Goal: Task Accomplishment & Management: Use online tool/utility

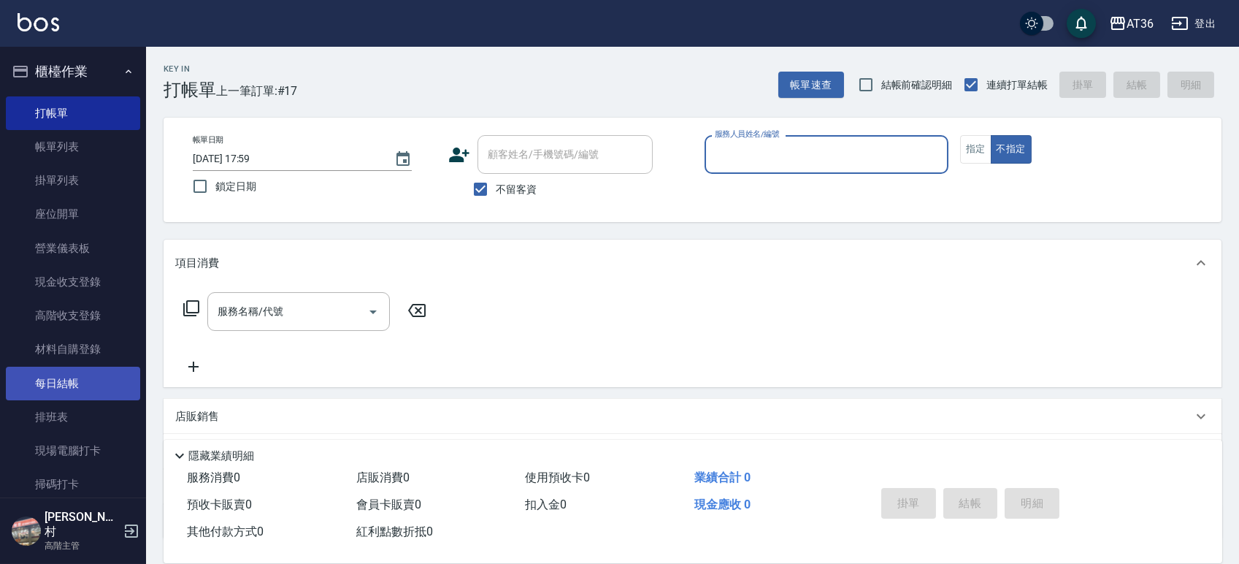
click at [47, 393] on link "每日結帳" at bounding box center [73, 384] width 134 height 34
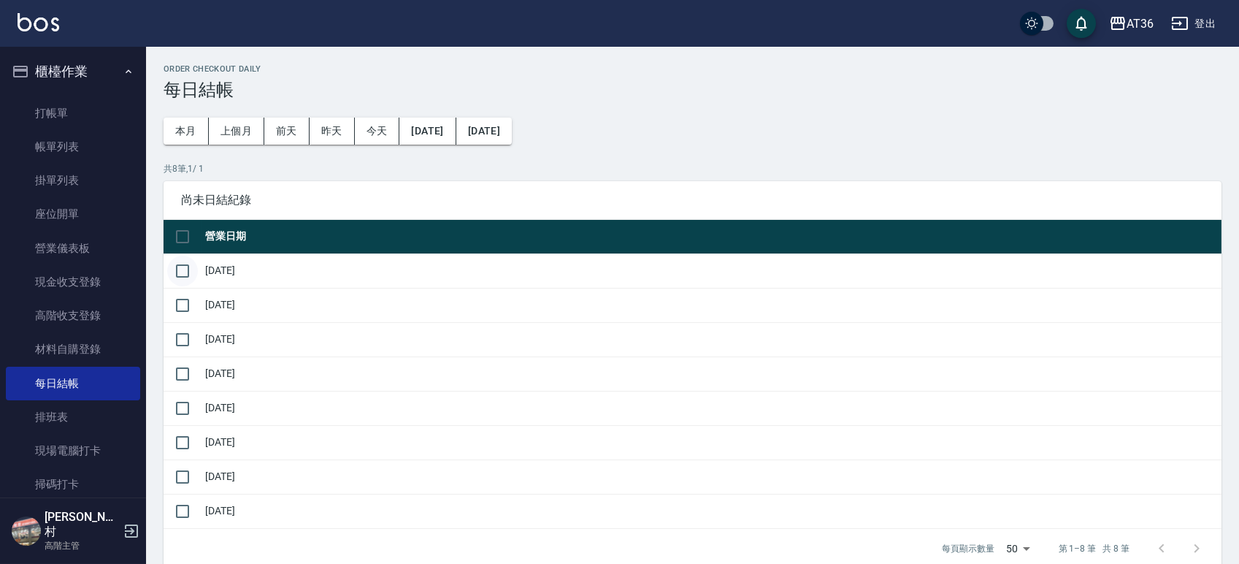
click at [185, 270] on input "checkbox" at bounding box center [182, 271] width 31 height 31
checkbox input "true"
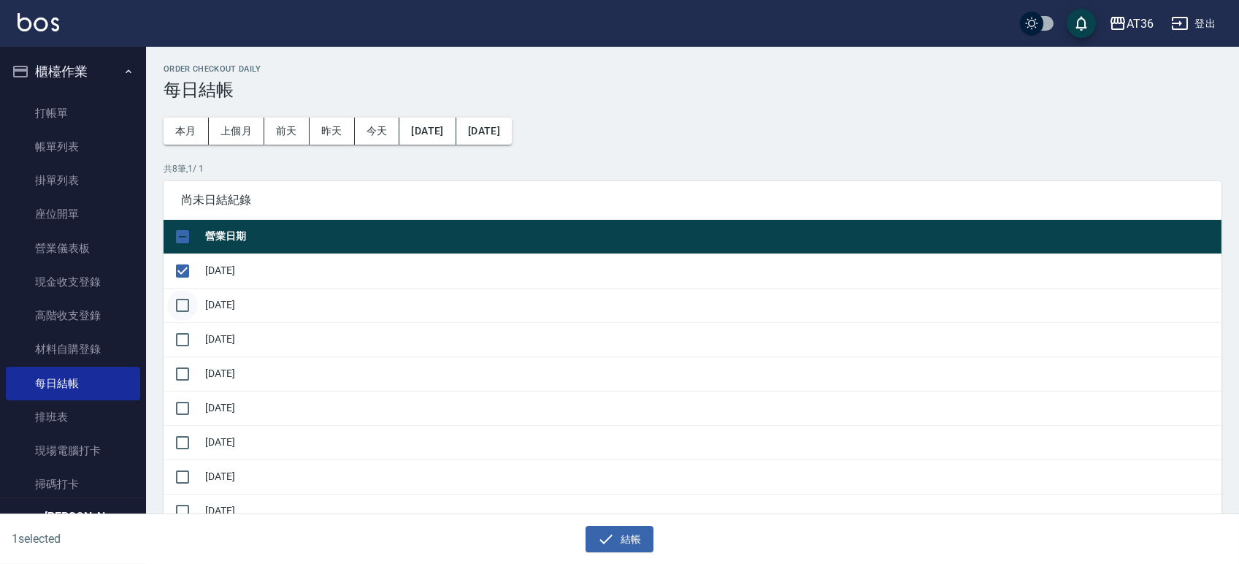
click at [180, 304] on input "checkbox" at bounding box center [182, 305] width 31 height 31
checkbox input "true"
click at [180, 337] on input "checkbox" at bounding box center [182, 339] width 31 height 31
checkbox input "true"
click at [182, 377] on input "checkbox" at bounding box center [182, 374] width 31 height 31
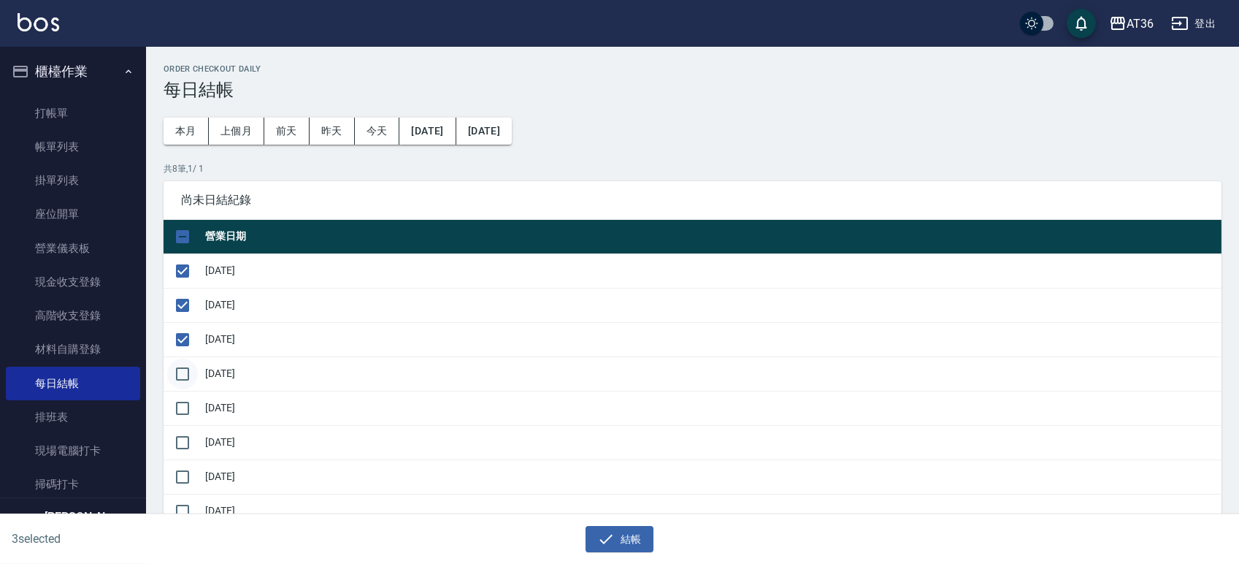
checkbox input "true"
click at [638, 553] on div "4 selected 結帳" at bounding box center [619, 539] width 1239 height 50
click at [636, 548] on button "結帳" at bounding box center [620, 539] width 68 height 27
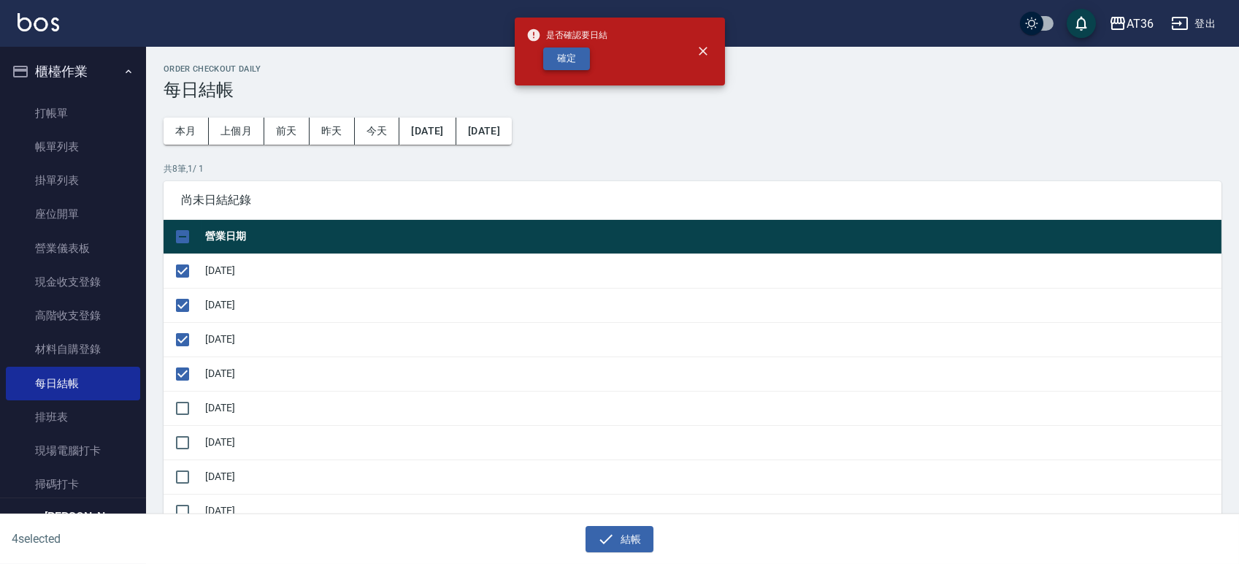
click at [571, 53] on button "確定" at bounding box center [566, 58] width 47 height 23
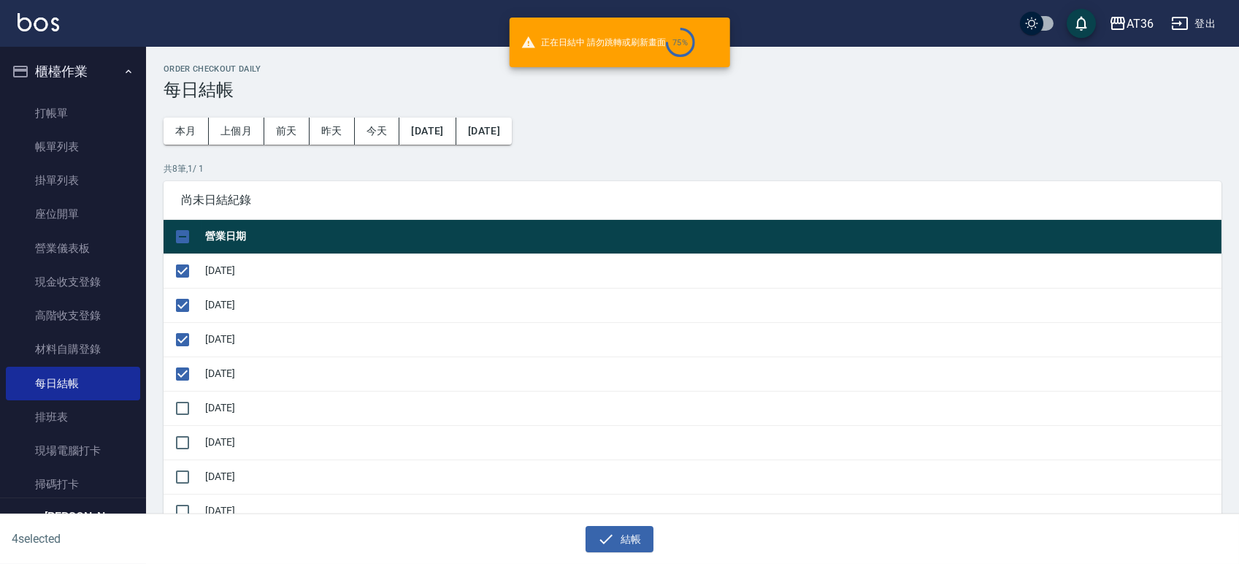
checkbox input "false"
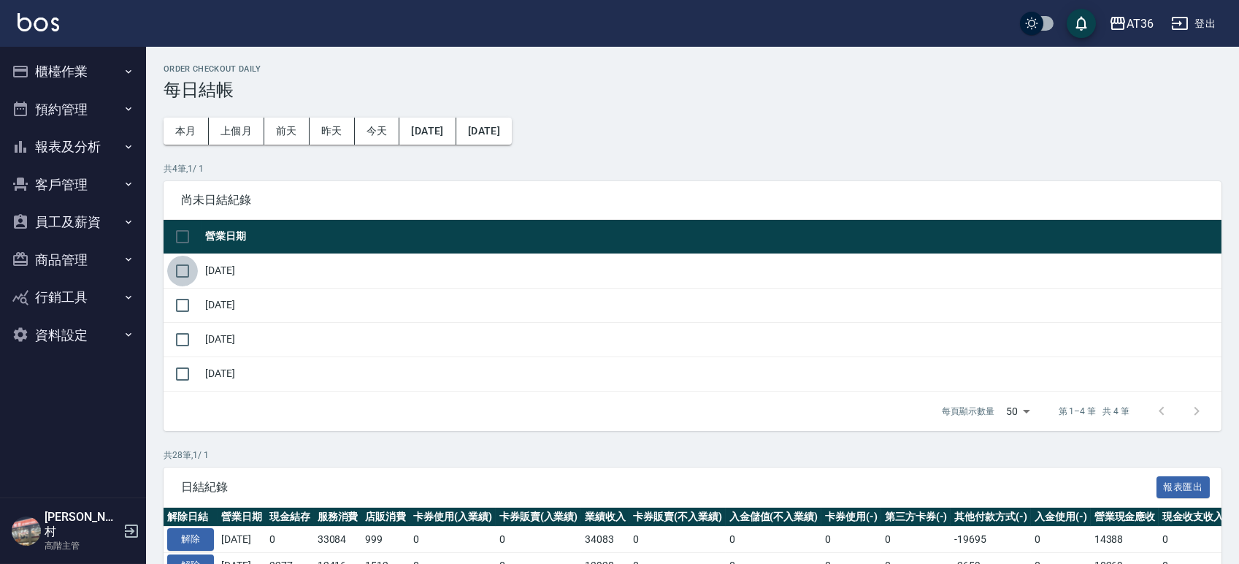
click at [180, 269] on input "checkbox" at bounding box center [182, 271] width 31 height 31
checkbox input "true"
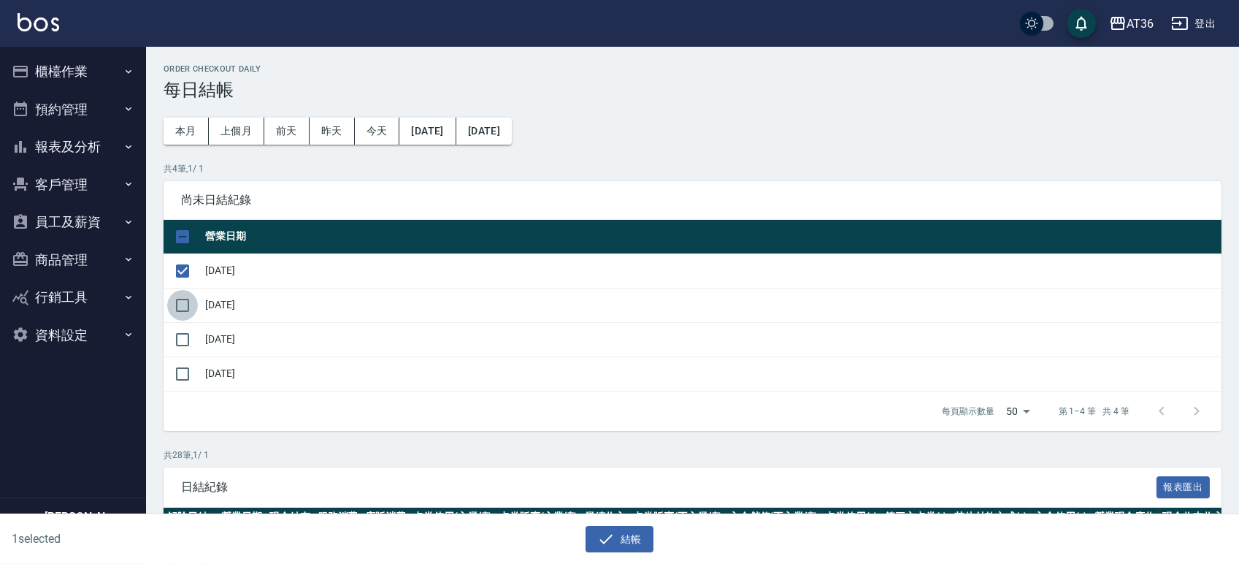
click at [181, 306] on input "checkbox" at bounding box center [182, 305] width 31 height 31
checkbox input "true"
click at [632, 530] on button "結帳" at bounding box center [620, 539] width 68 height 27
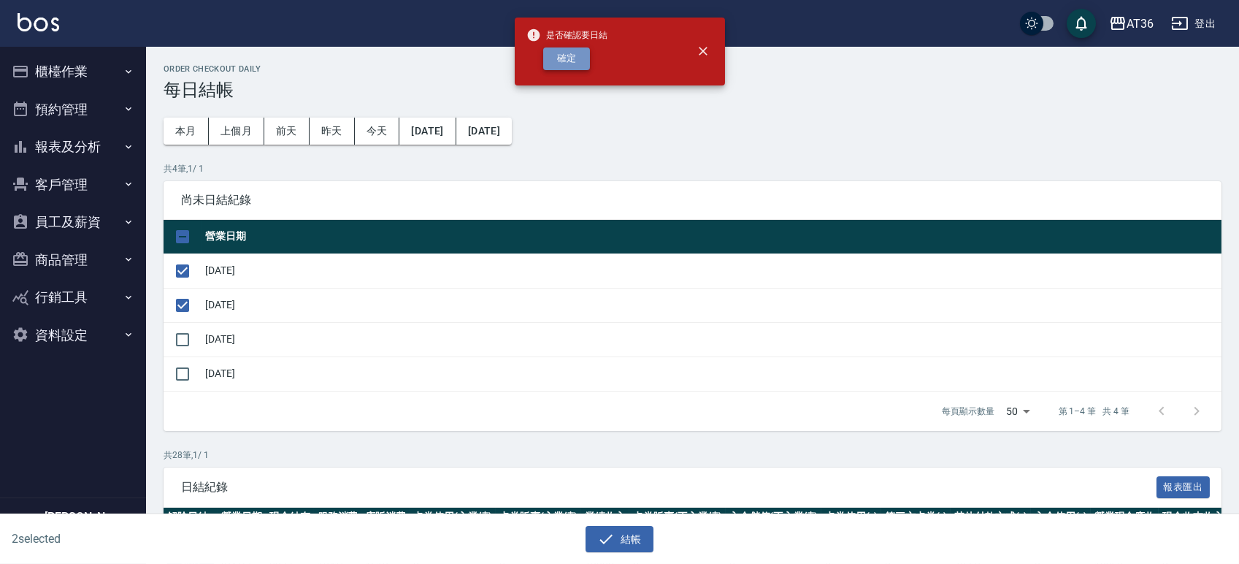
click at [561, 50] on button "確定" at bounding box center [566, 58] width 47 height 23
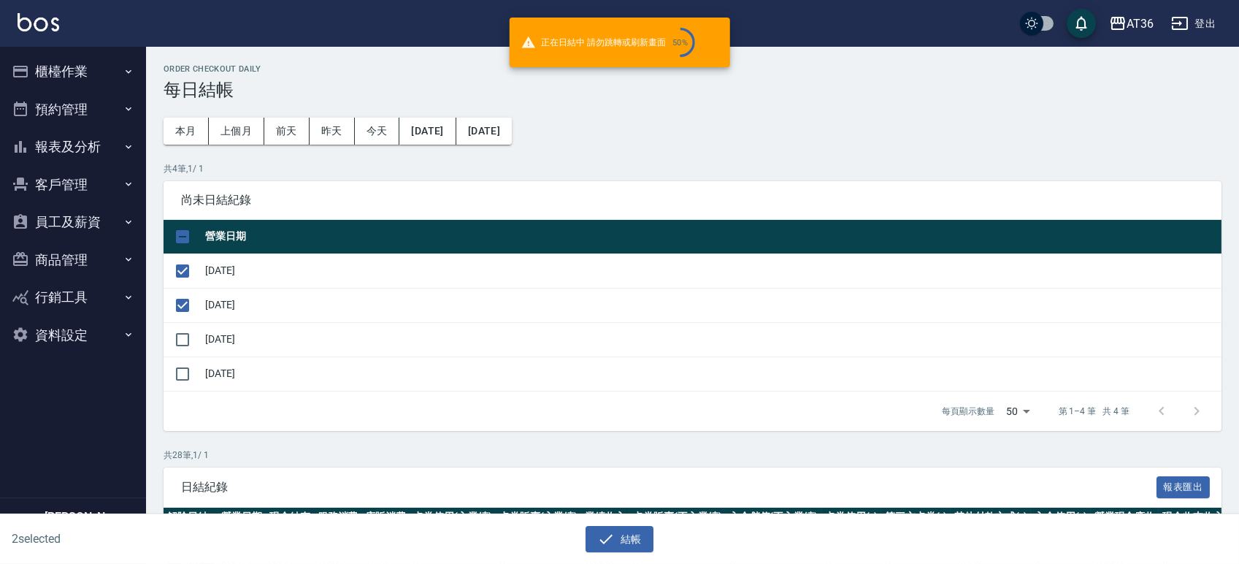
checkbox input "false"
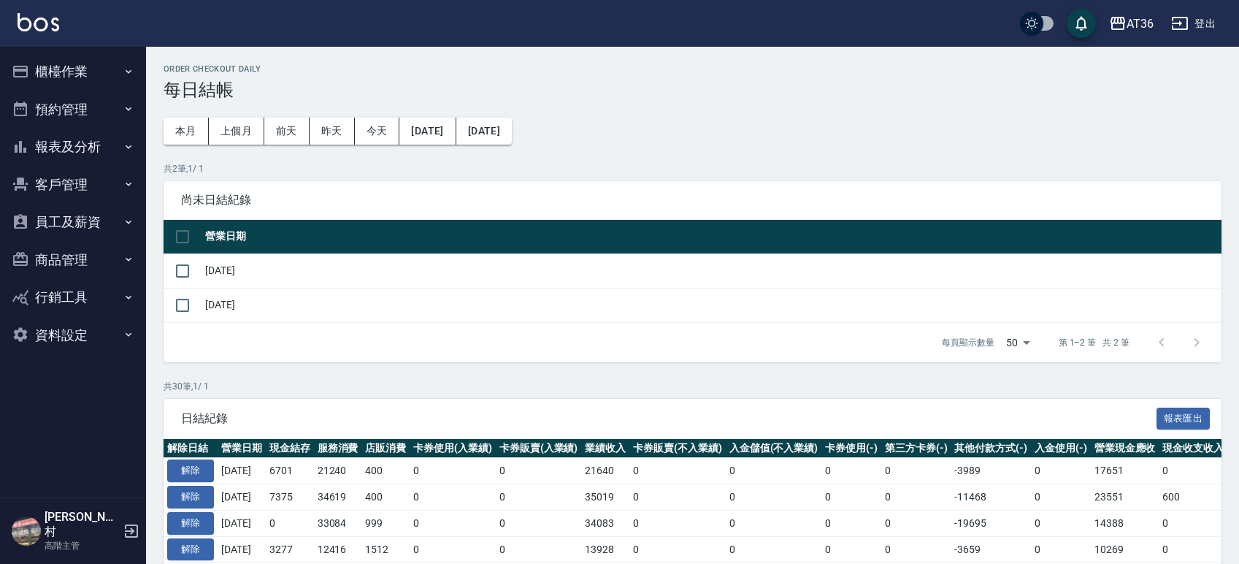
click at [83, 137] on button "報表及分析" at bounding box center [73, 147] width 134 height 38
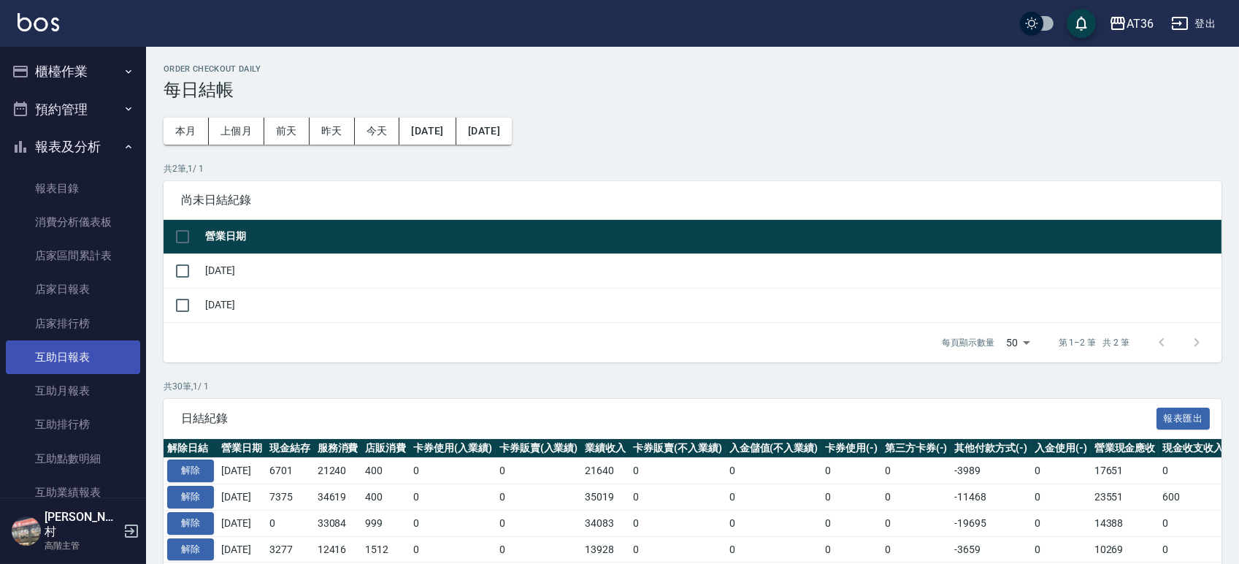
click at [69, 349] on link "互助日報表" at bounding box center [73, 357] width 134 height 34
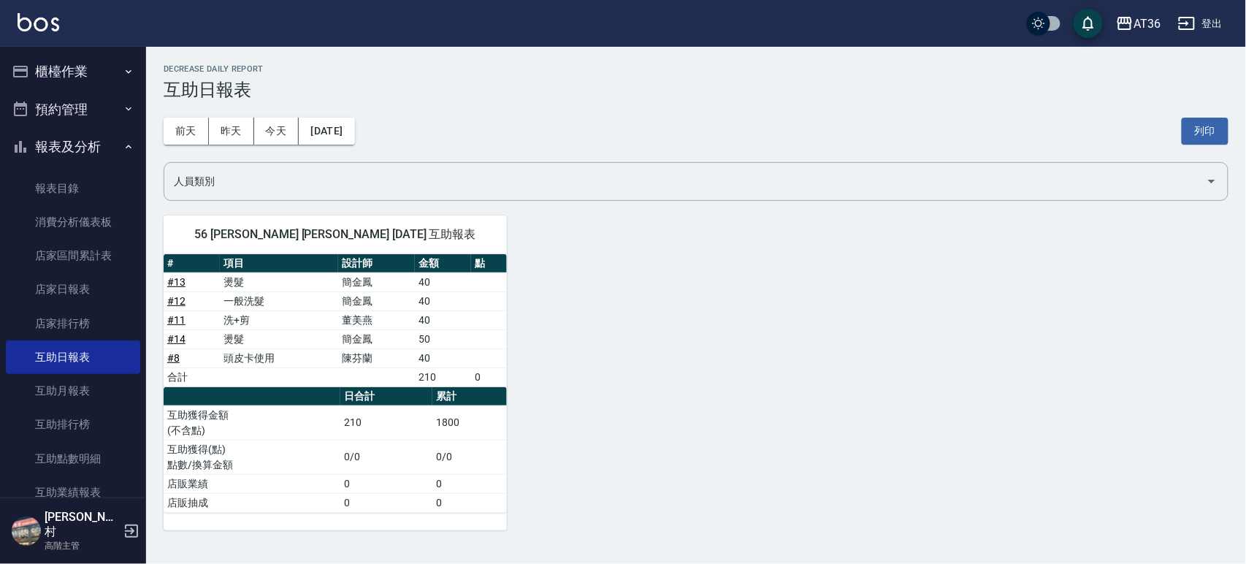
click at [67, 62] on button "櫃檯作業" at bounding box center [73, 72] width 134 height 38
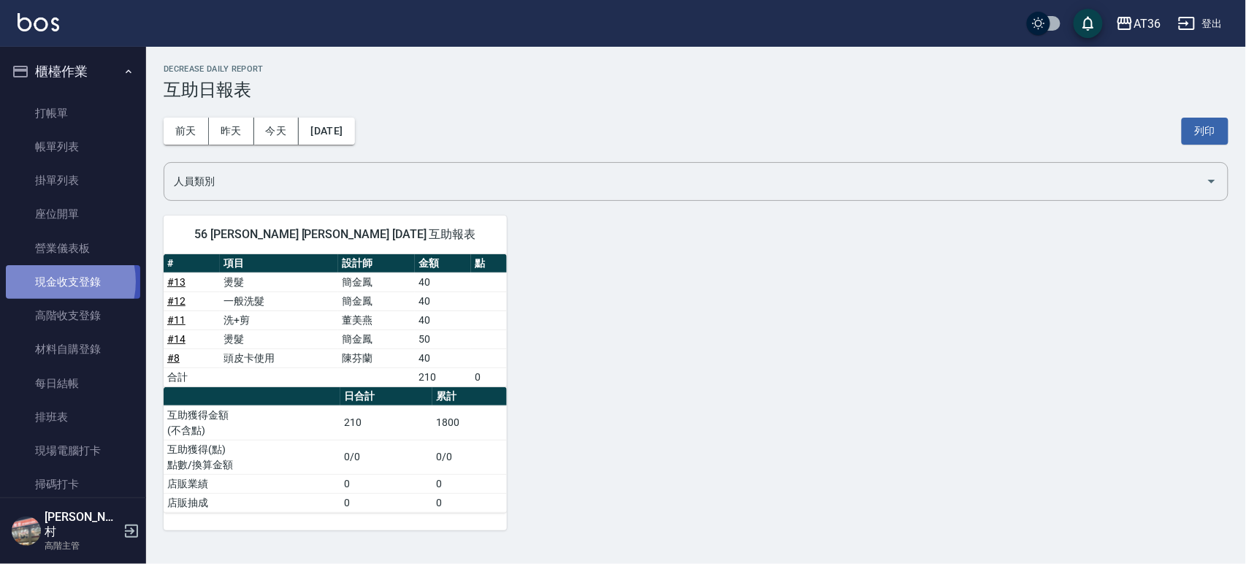
click at [50, 282] on link "現金收支登錄" at bounding box center [73, 282] width 134 height 34
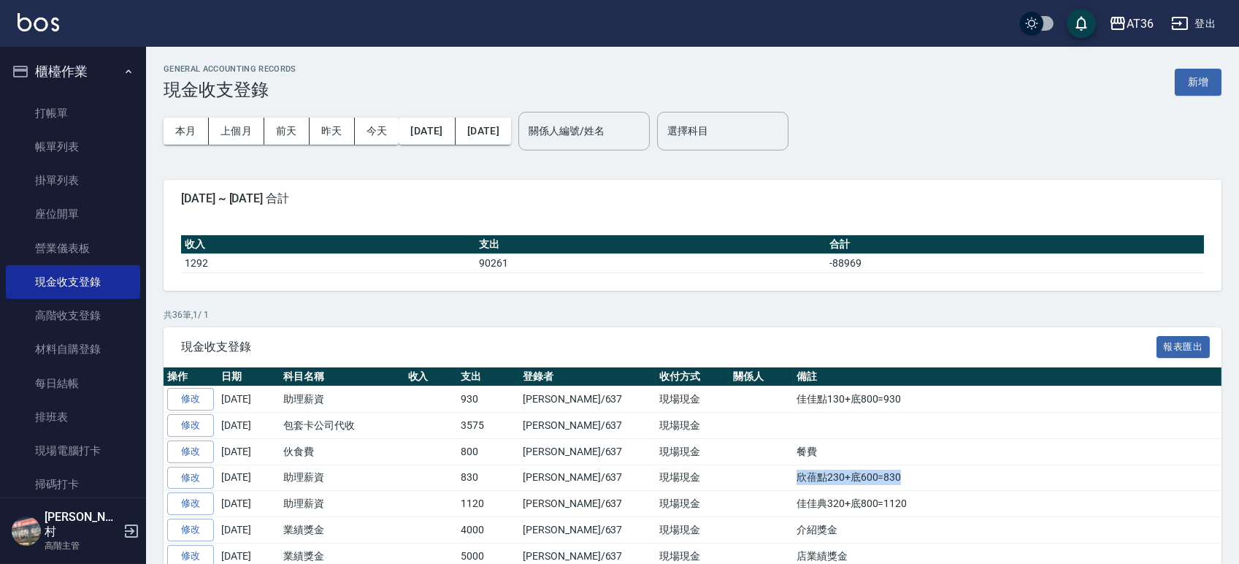
drag, startPoint x: 849, startPoint y: 471, endPoint x: 741, endPoint y: 475, distance: 107.4
click at [793, 475] on td "欣蓓點230+底600=830" at bounding box center [1007, 477] width 429 height 26
copy td "欣蓓點230+底600=830"
click at [1190, 74] on button "新增" at bounding box center [1198, 82] width 47 height 27
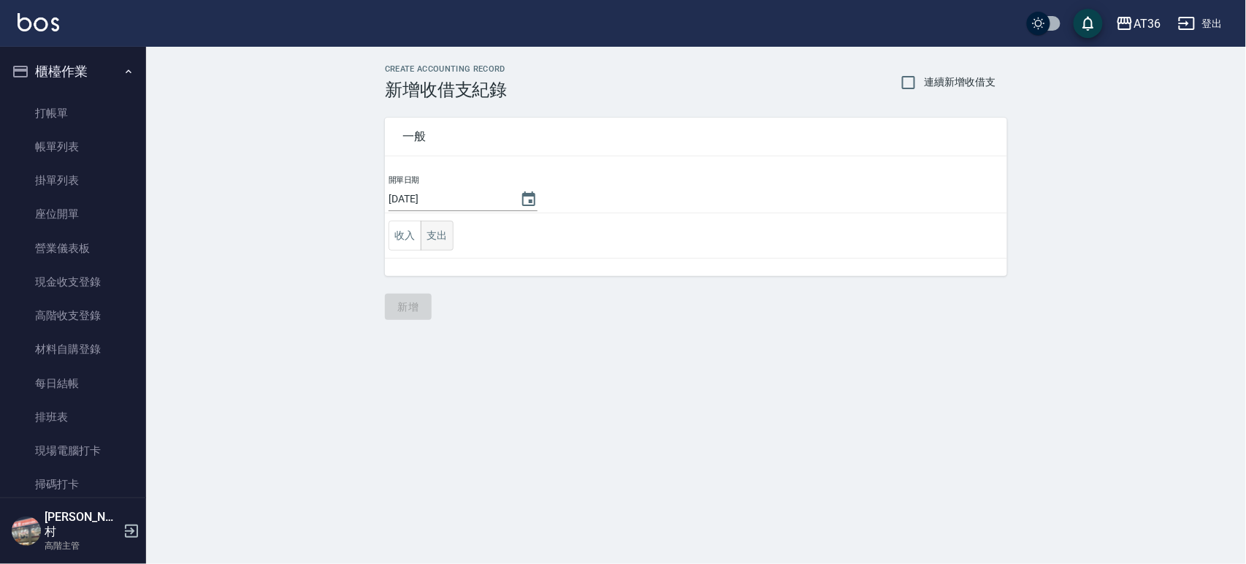
click at [443, 233] on button "支出" at bounding box center [437, 236] width 33 height 30
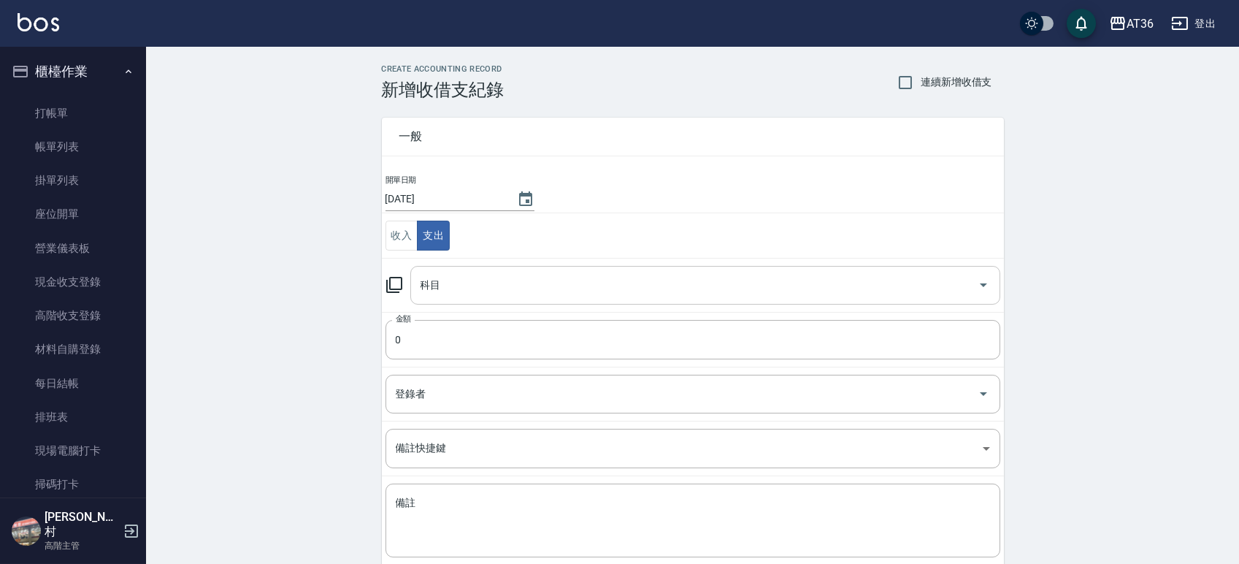
click at [459, 277] on input "科目" at bounding box center [694, 285] width 555 height 26
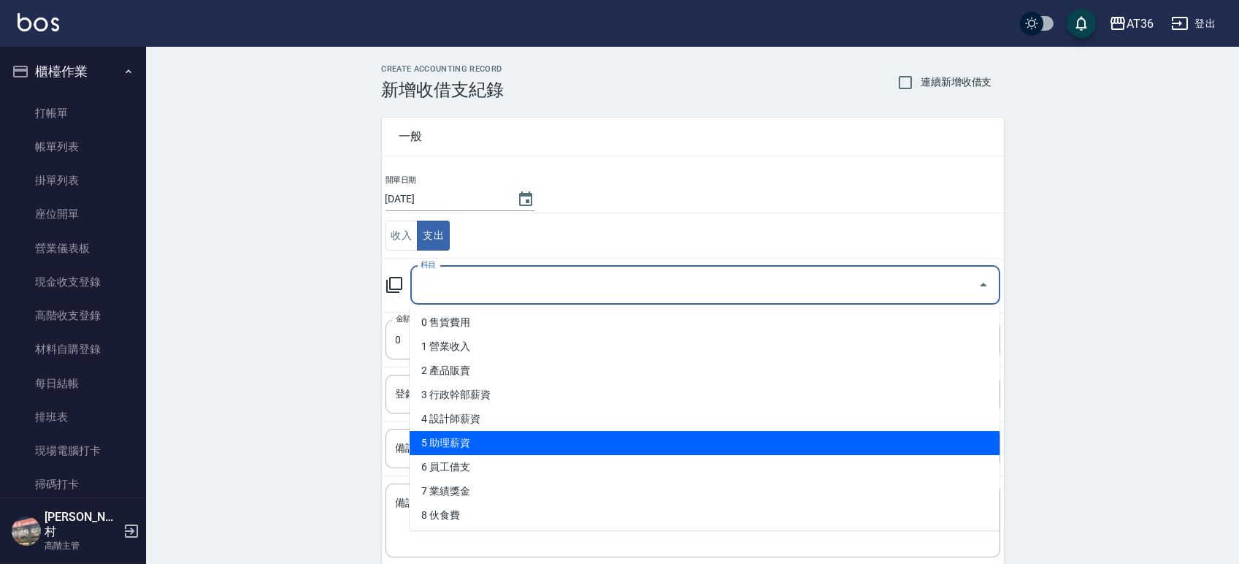
click at [472, 435] on li "5 助理薪資" at bounding box center [705, 443] width 590 height 24
type input "5 助理薪資"
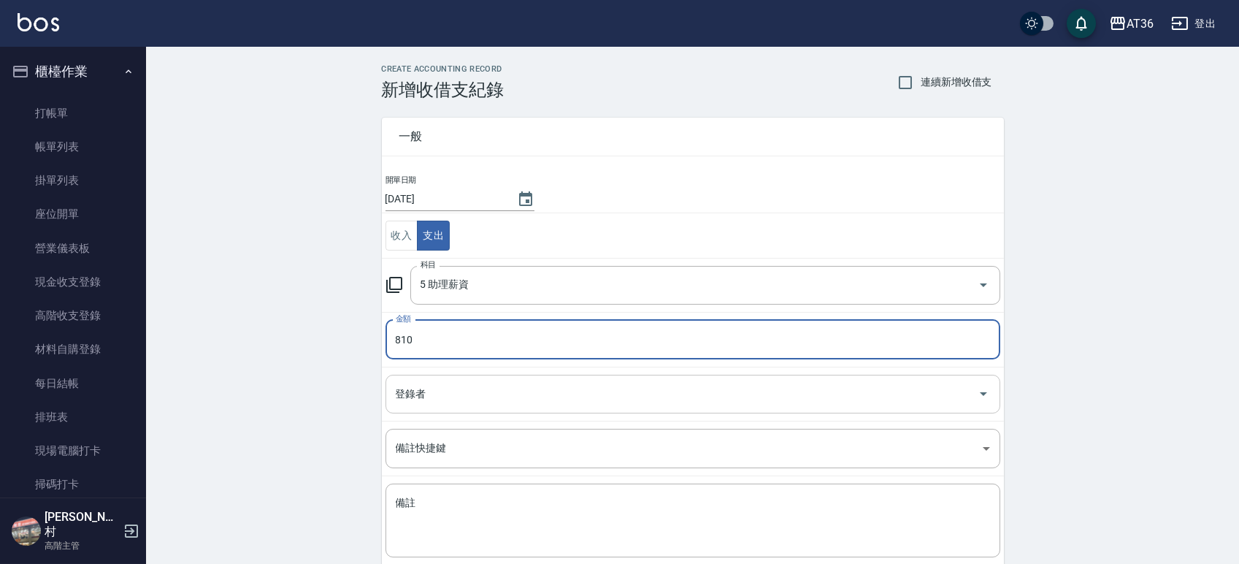
type input "810"
click at [462, 399] on input "登錄者" at bounding box center [682, 394] width 580 height 26
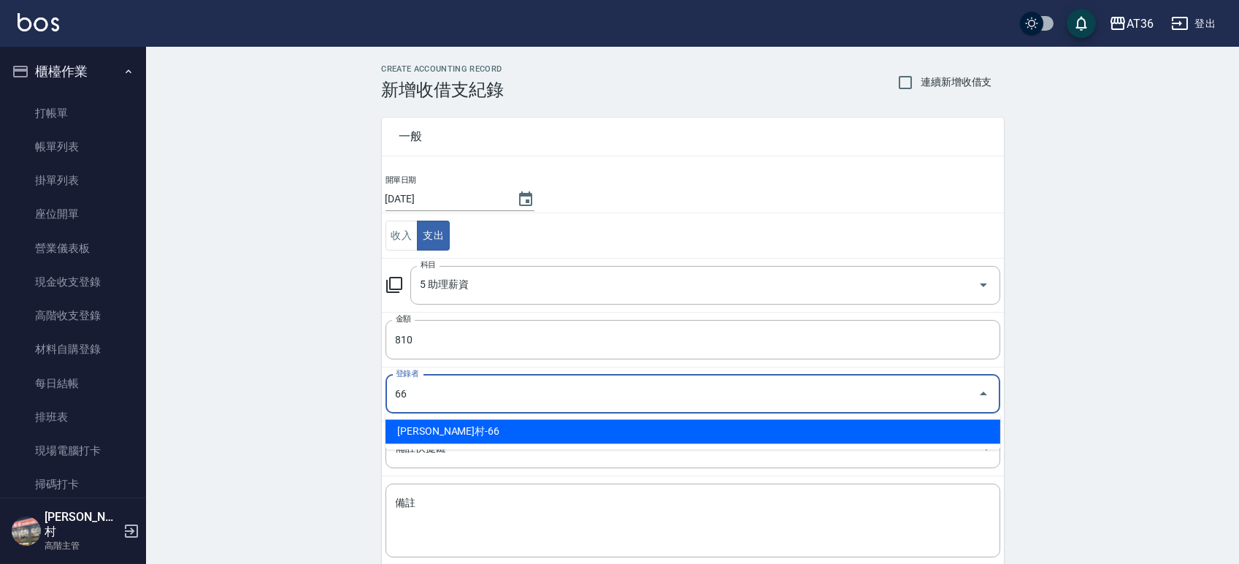
type input "[PERSON_NAME]村-66"
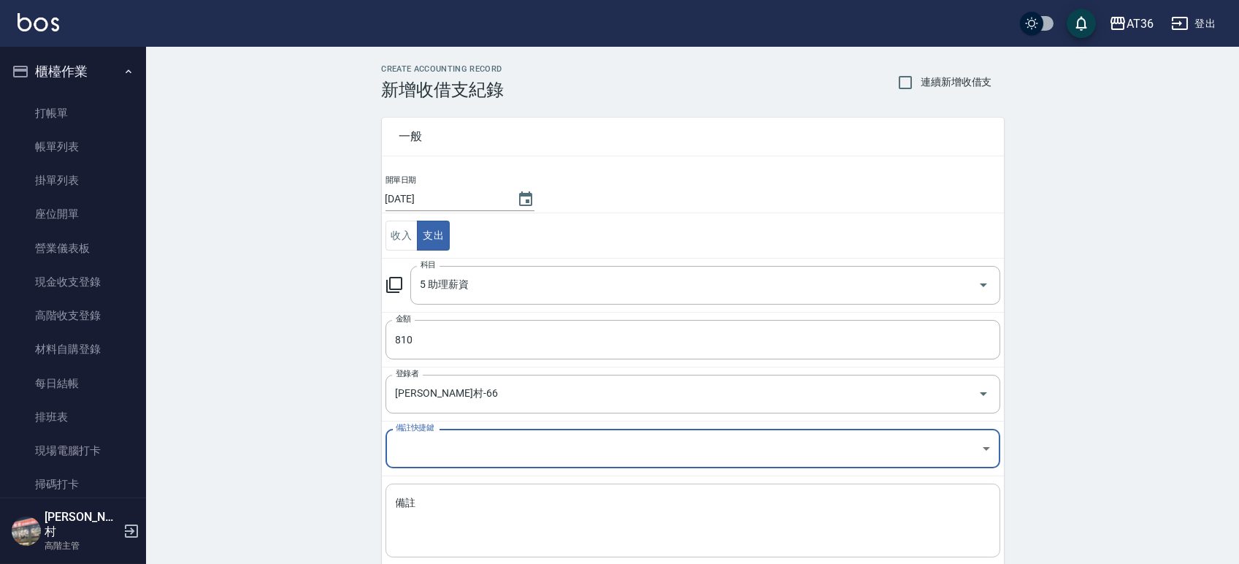
click at [444, 526] on textarea "備註" at bounding box center [693, 521] width 594 height 50
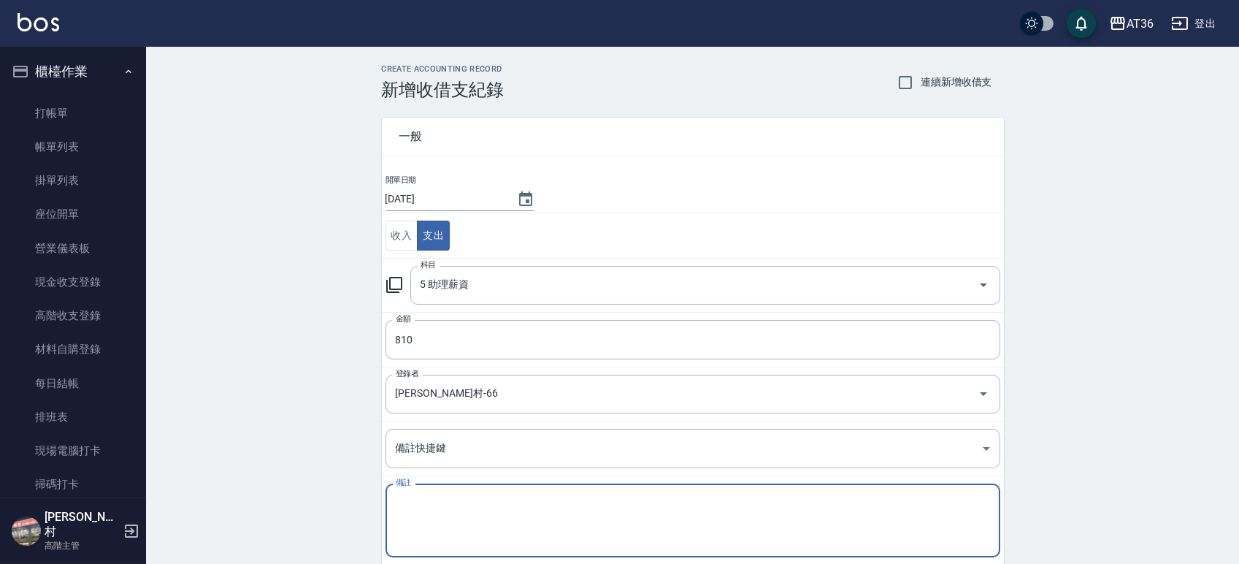
paste textarea "欣蓓點230+底600=830"
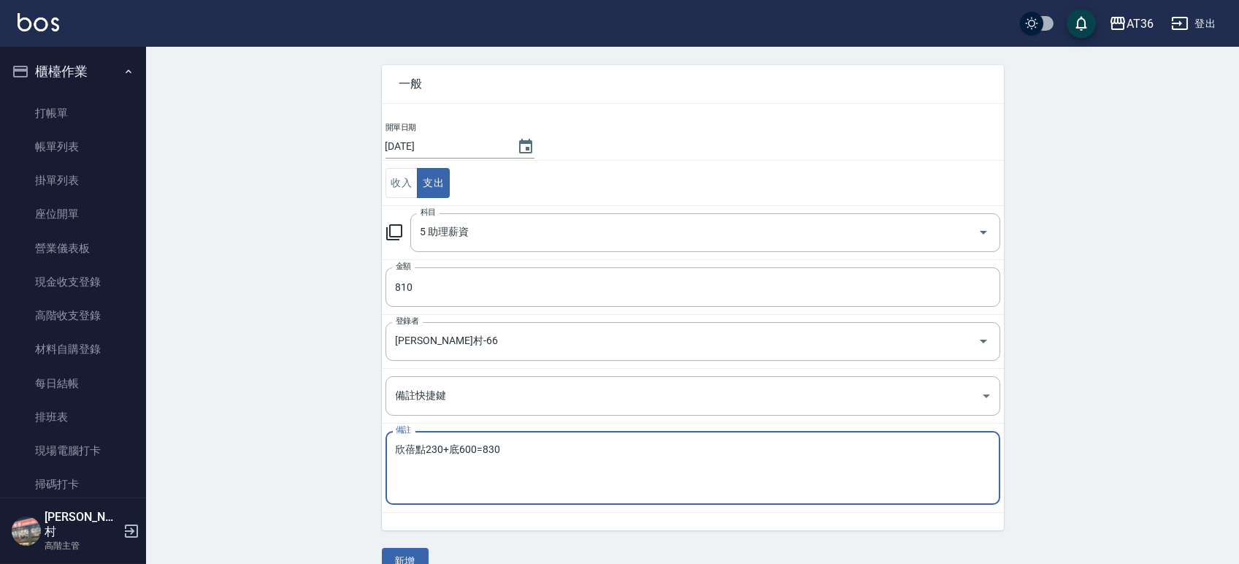
scroll to position [80, 0]
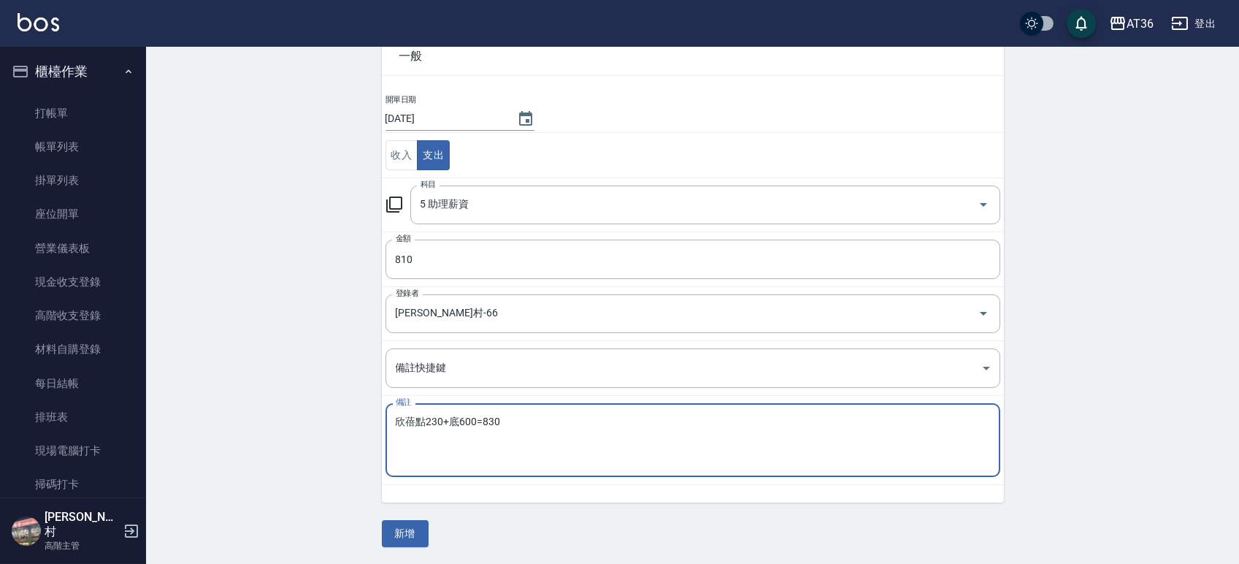
click at [435, 416] on textarea "欣蓓點230+底600=830" at bounding box center [693, 441] width 594 height 50
click at [491, 417] on textarea "欣蓓點210+底600=830" at bounding box center [693, 441] width 594 height 50
type textarea "欣蓓點210+底600=810"
click at [399, 526] on button "新增" at bounding box center [405, 533] width 47 height 27
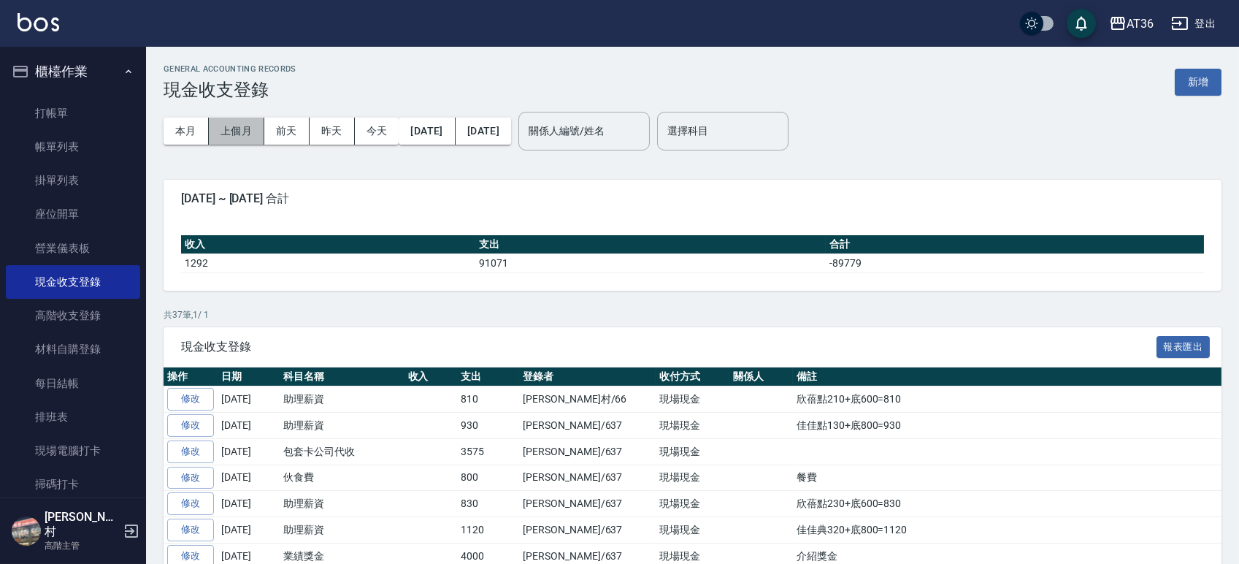
drag, startPoint x: 239, startPoint y: 130, endPoint x: 546, endPoint y: 191, distance: 312.8
click at [240, 131] on button "上個月" at bounding box center [237, 131] width 56 height 27
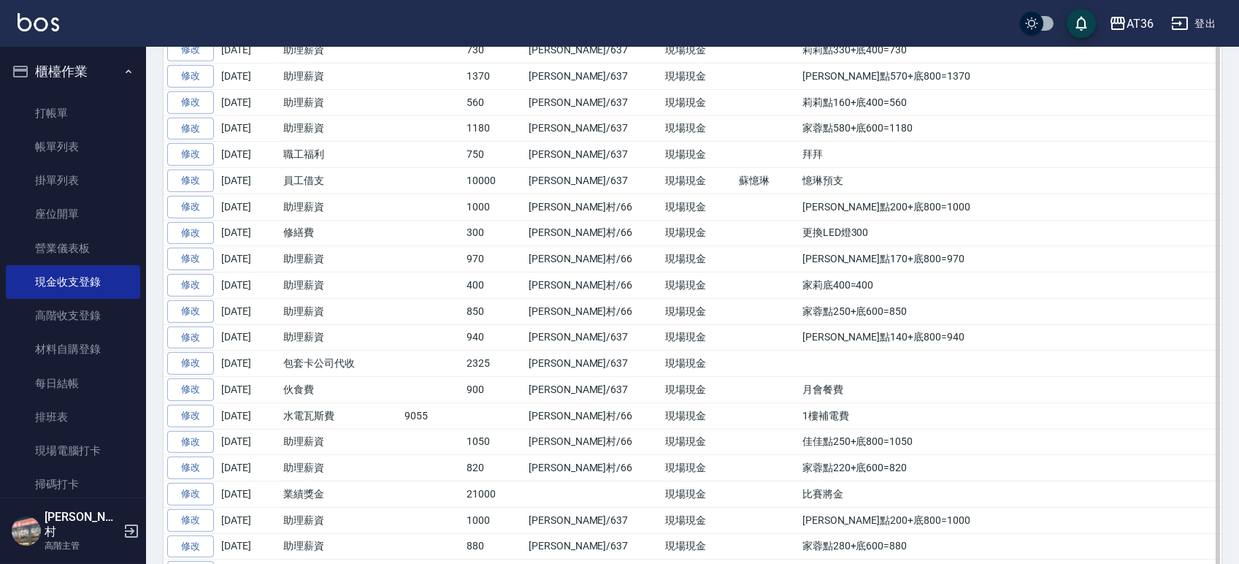
scroll to position [2337, 0]
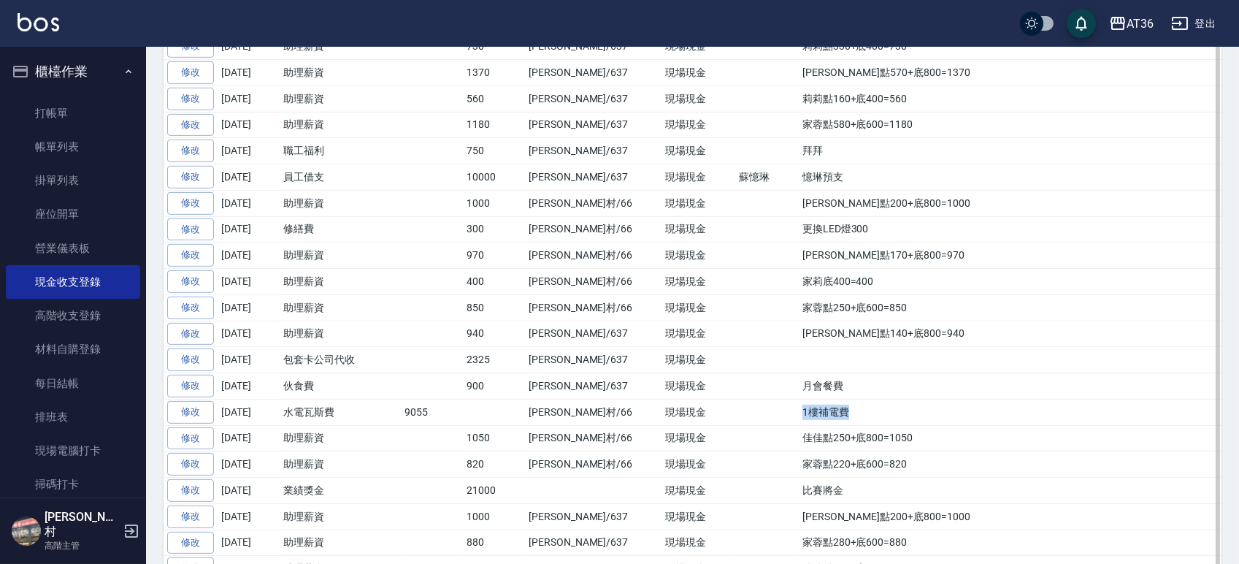
drag, startPoint x: 795, startPoint y: 421, endPoint x: 743, endPoint y: 422, distance: 51.9
click at [799, 422] on td "1樓補電費" at bounding box center [1010, 412] width 423 height 26
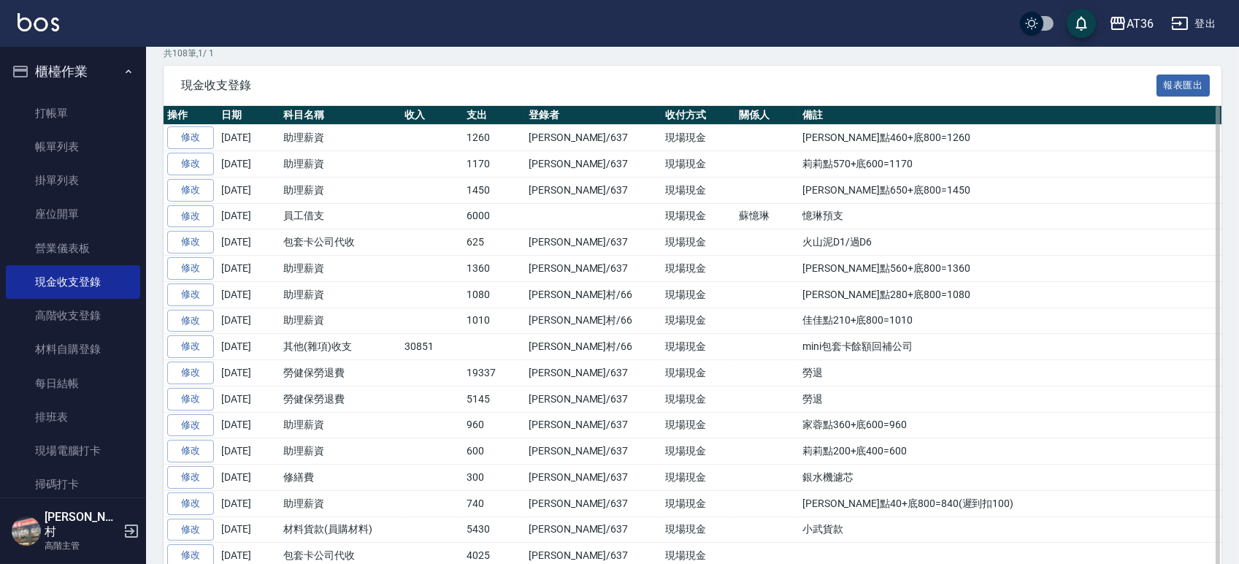
scroll to position [0, 0]
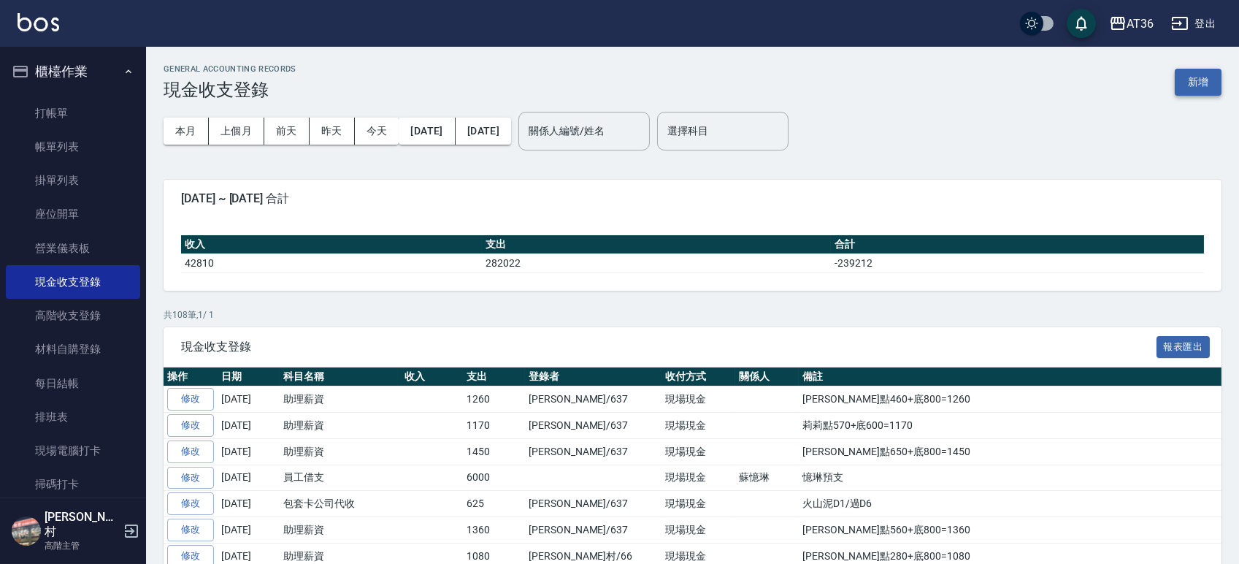
click at [1199, 88] on button "新增" at bounding box center [1198, 82] width 47 height 27
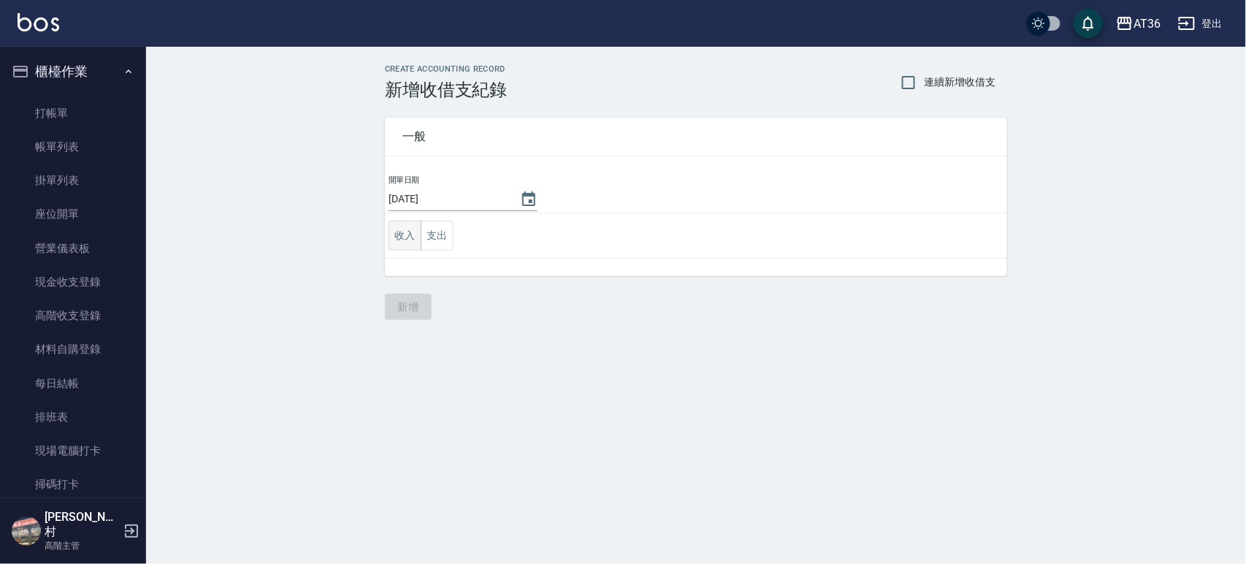
click at [406, 236] on button "收入" at bounding box center [405, 236] width 33 height 30
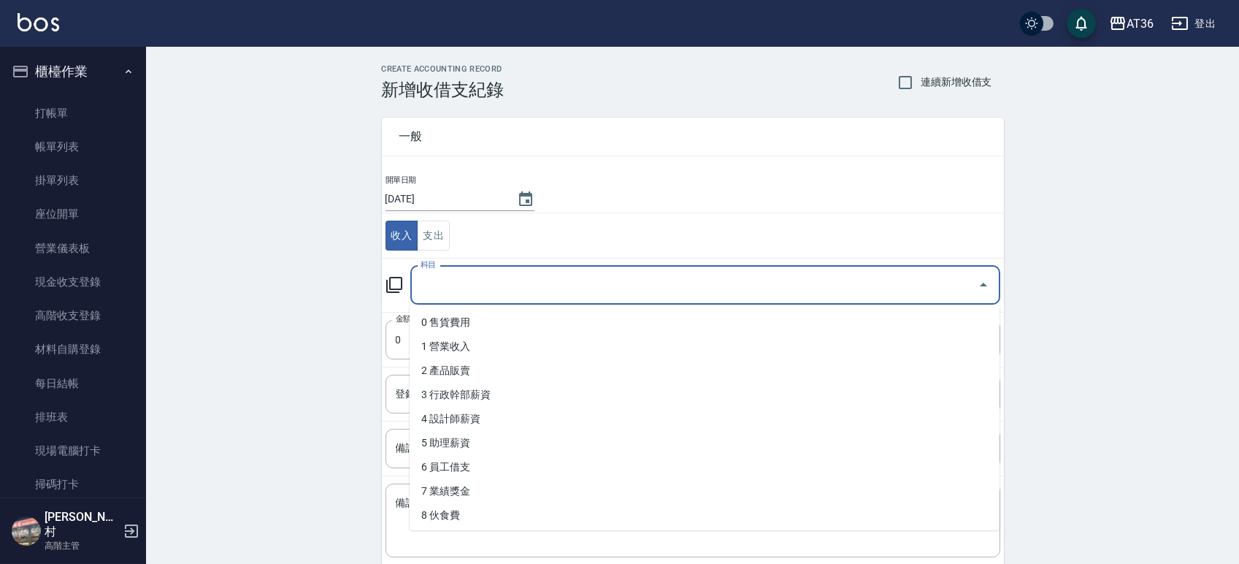
click at [481, 286] on input "科目" at bounding box center [694, 285] width 555 height 26
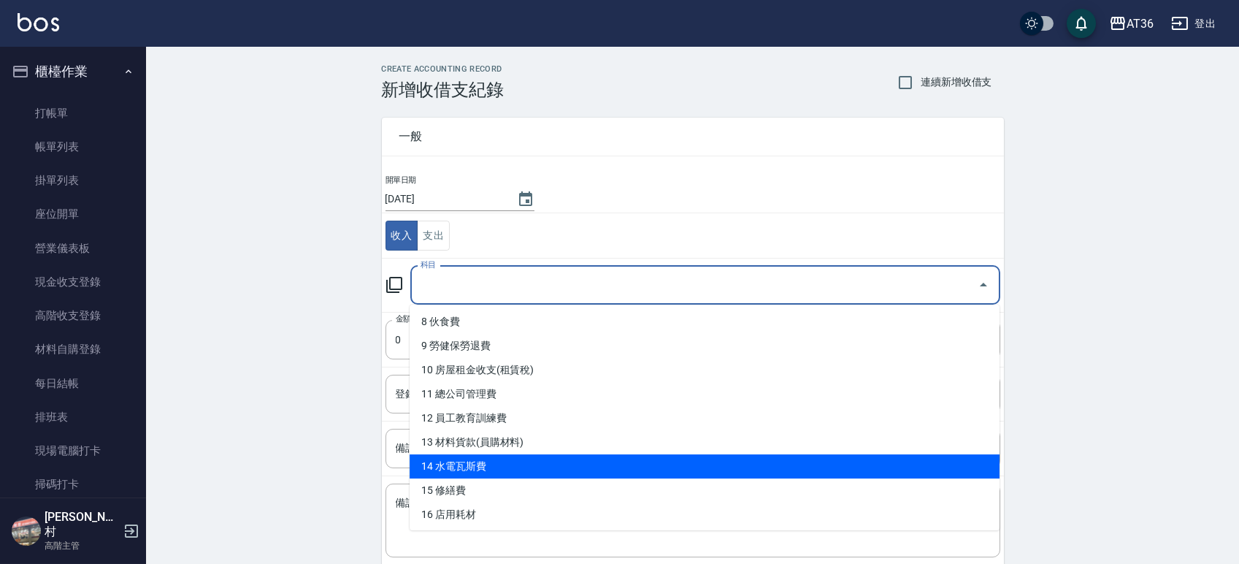
scroll to position [194, 0]
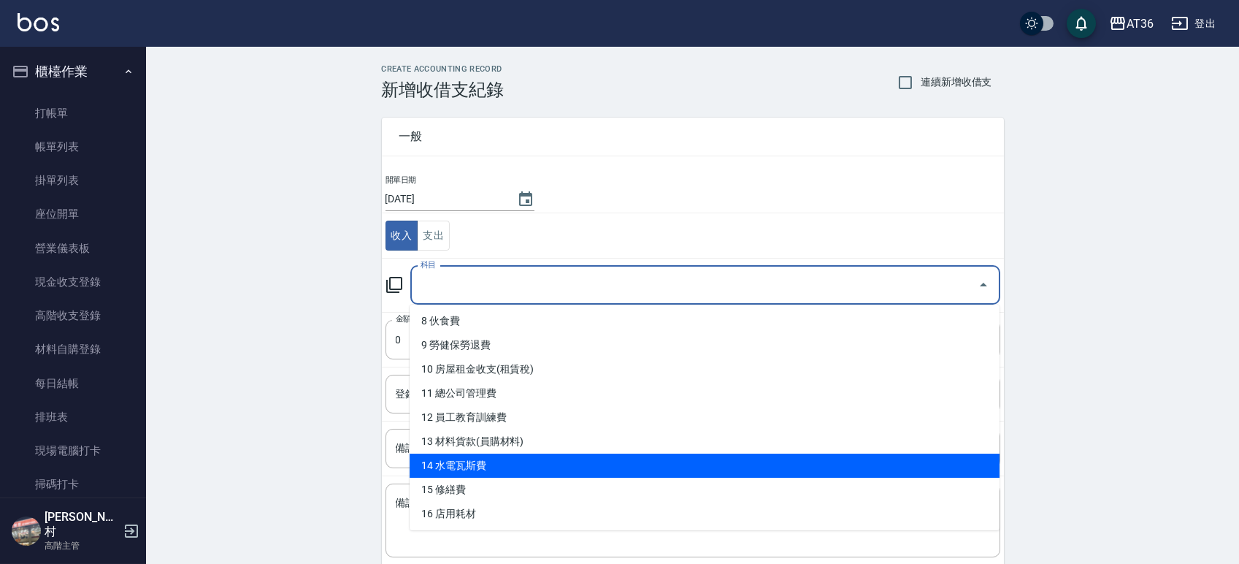
click at [504, 459] on li "14 水電瓦斯費" at bounding box center [705, 466] width 590 height 24
type input "14 水電瓦斯費"
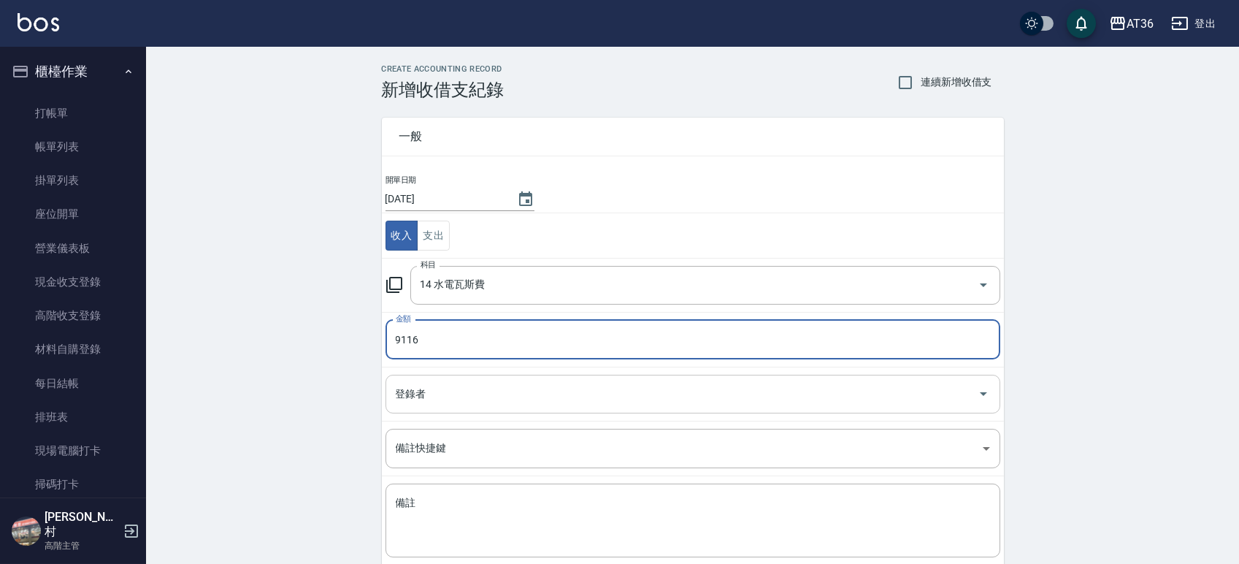
type input "9116"
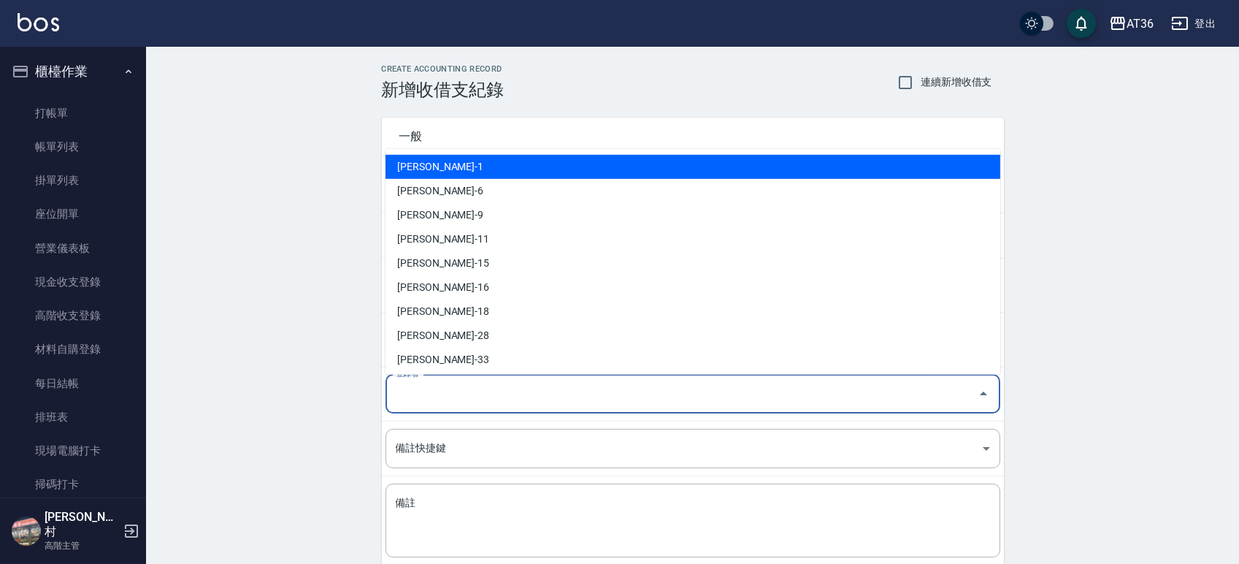
click at [463, 387] on input "登錄者" at bounding box center [682, 394] width 580 height 26
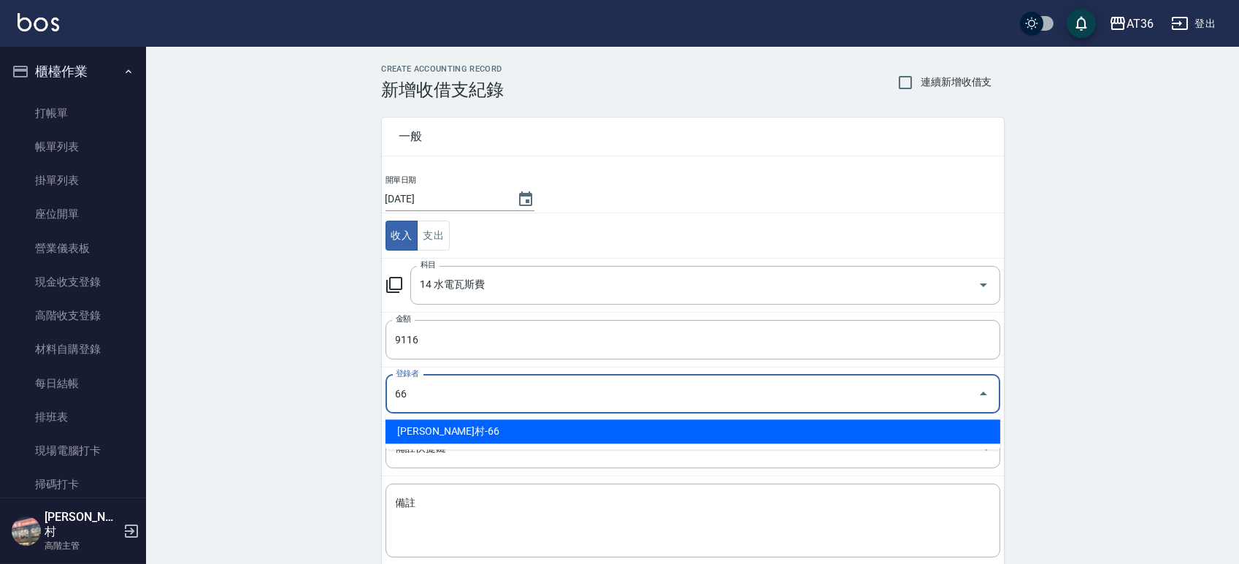
type input "[PERSON_NAME]村-66"
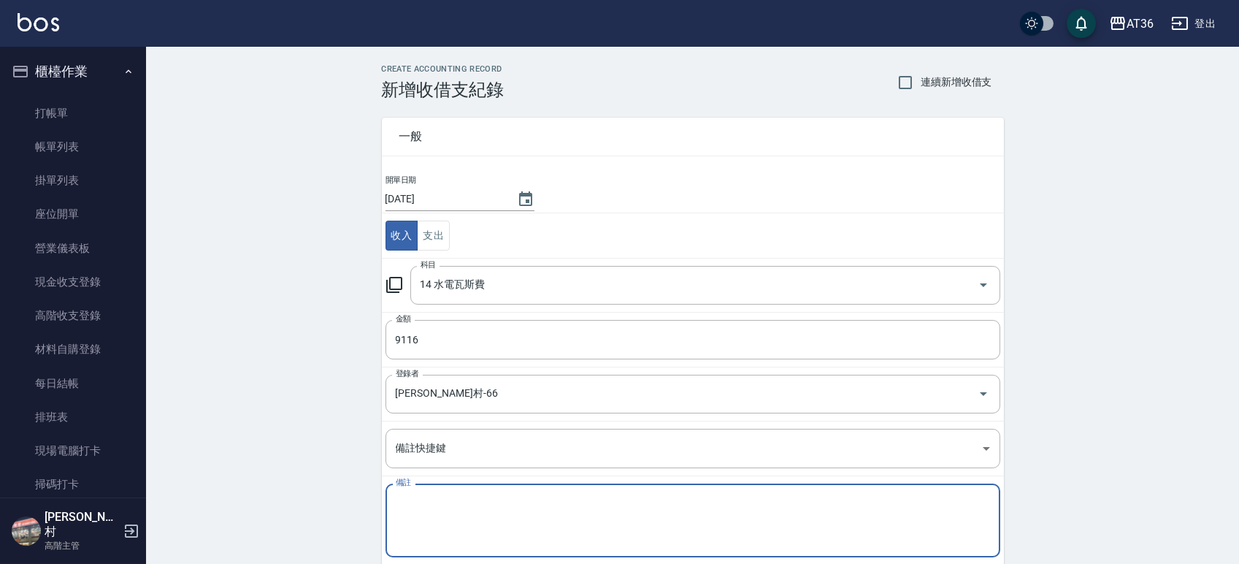
click at [445, 497] on textarea "備註" at bounding box center [693, 521] width 594 height 50
paste textarea "1樓補電費"
type textarea "1樓補電費"
click at [341, 469] on div "CREATE ACCOUNTING RECORD 新增收借支紀錄 連續新增收借支 一般 開單日期 [DATE] 收入 支出 科目 14 水電瓦斯費 科目 金額…" at bounding box center [692, 346] width 1093 height 598
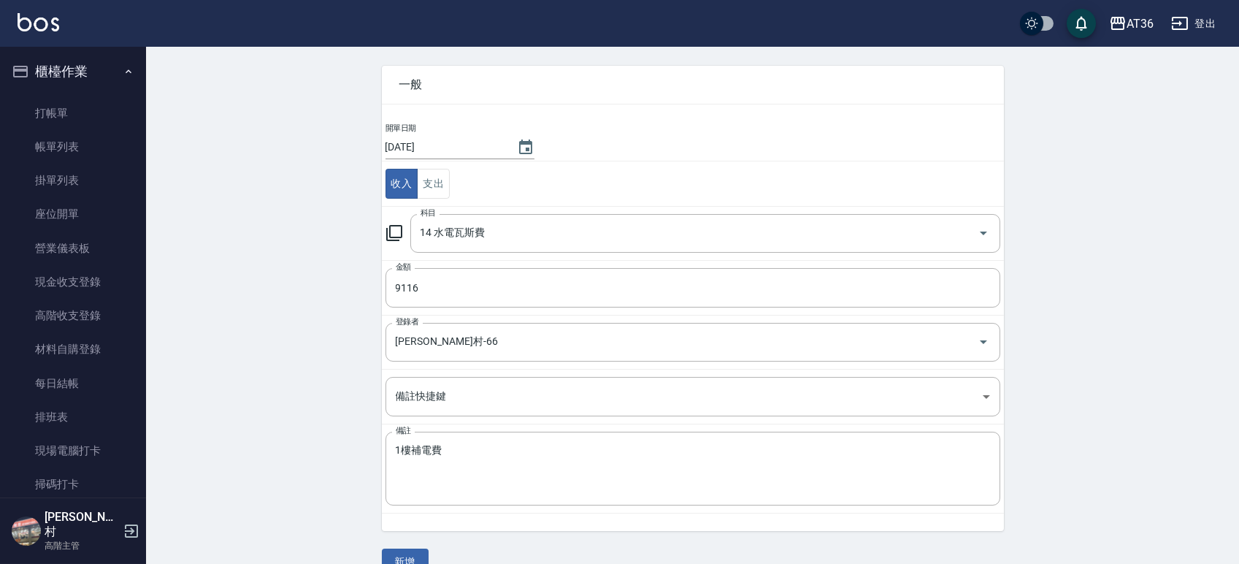
scroll to position [80, 0]
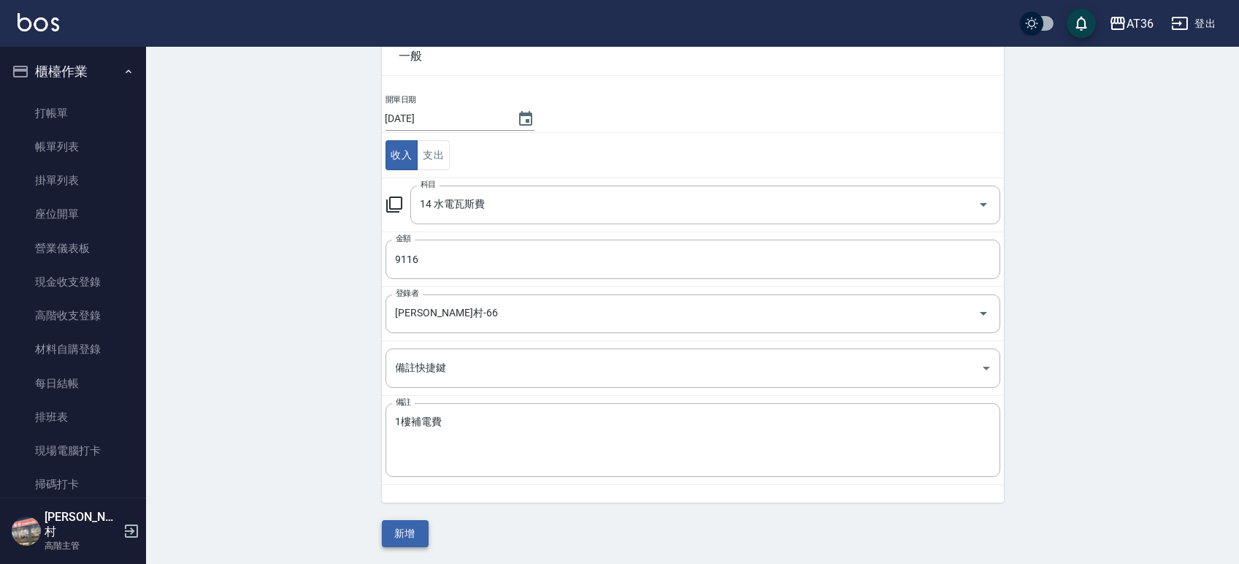
click at [399, 529] on button "新增" at bounding box center [405, 533] width 47 height 27
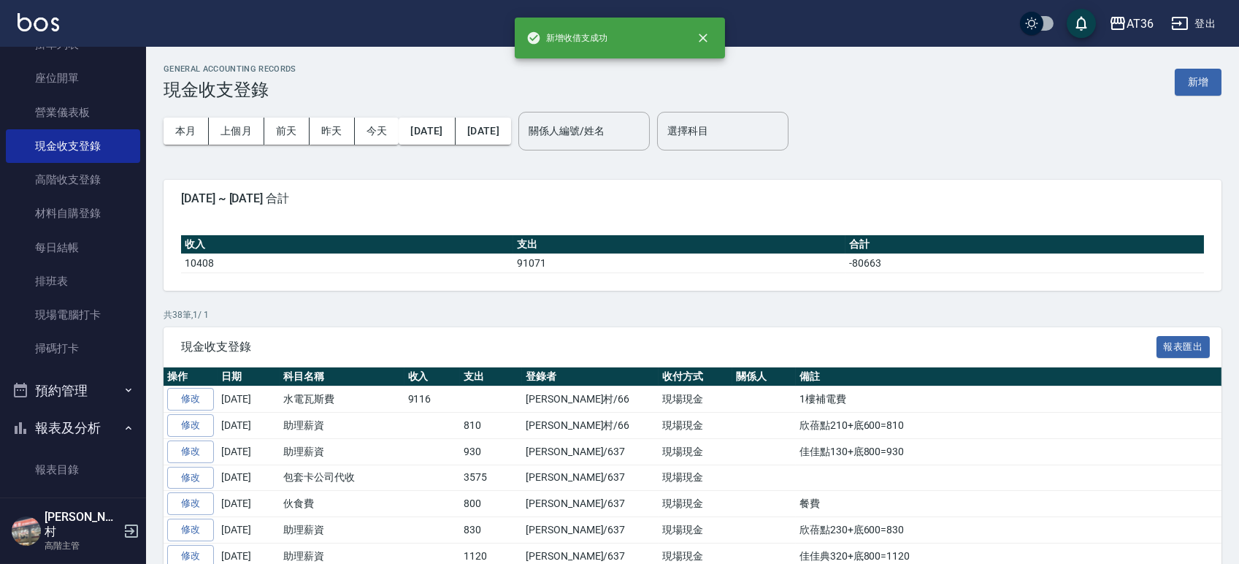
scroll to position [292, 0]
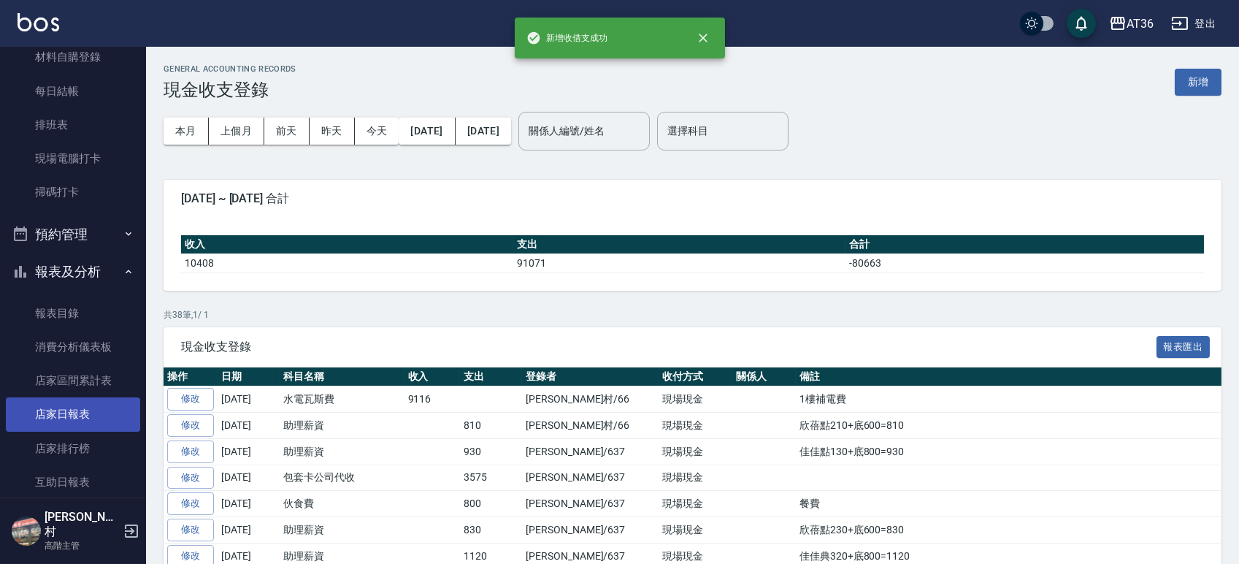
click at [53, 408] on link "店家日報表" at bounding box center [73, 414] width 134 height 34
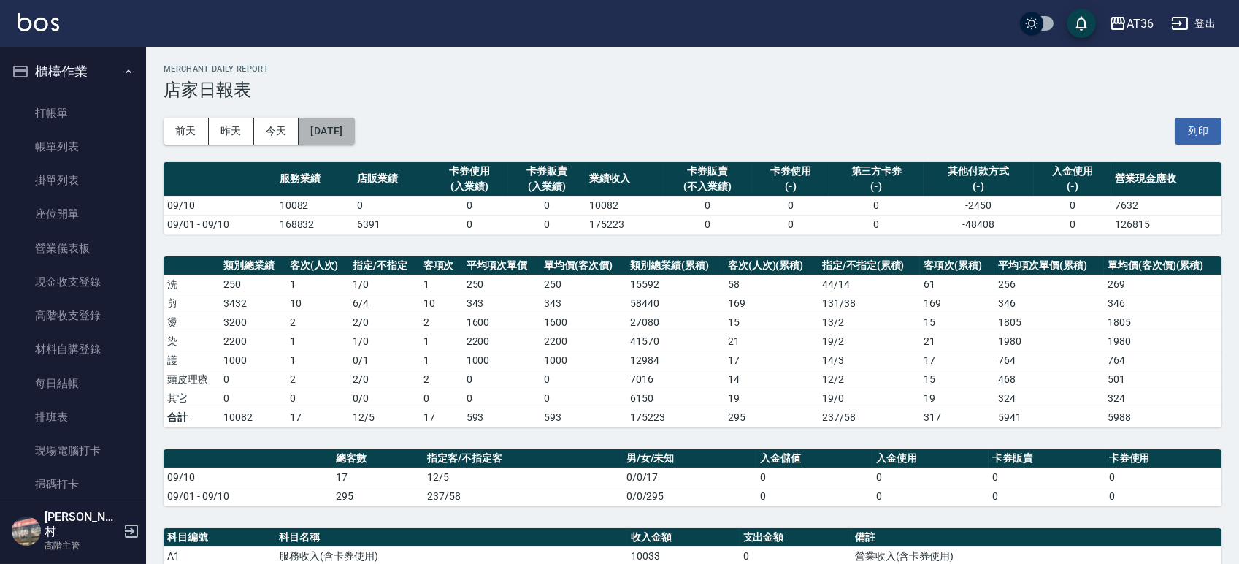
click at [345, 129] on button "[DATE]" at bounding box center [327, 131] width 56 height 27
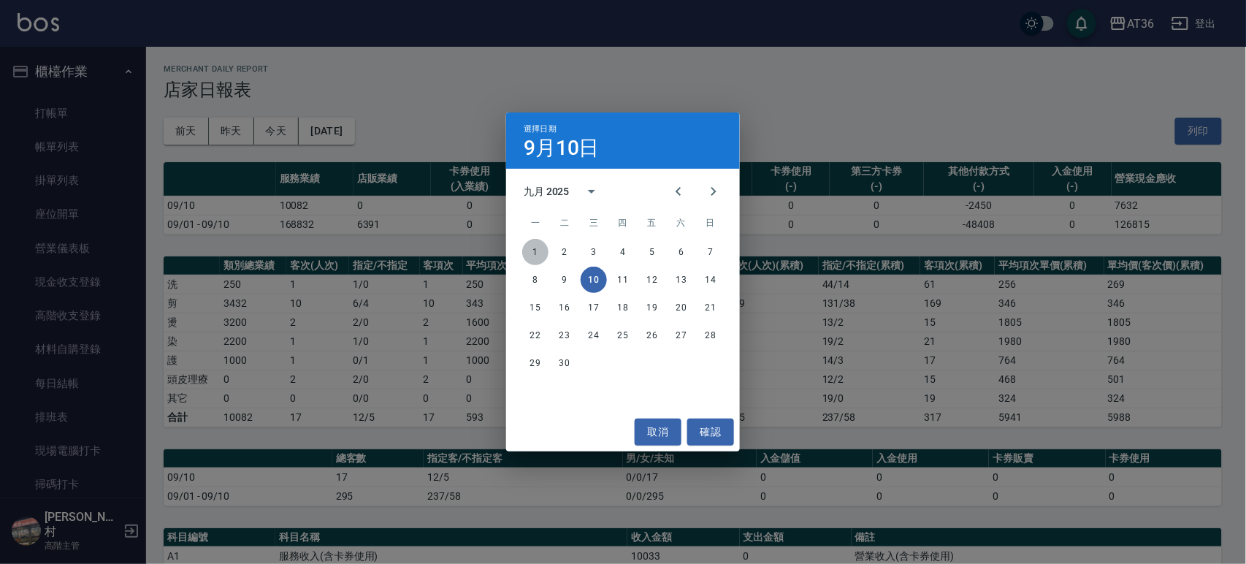
click at [533, 245] on button "1" at bounding box center [535, 252] width 26 height 26
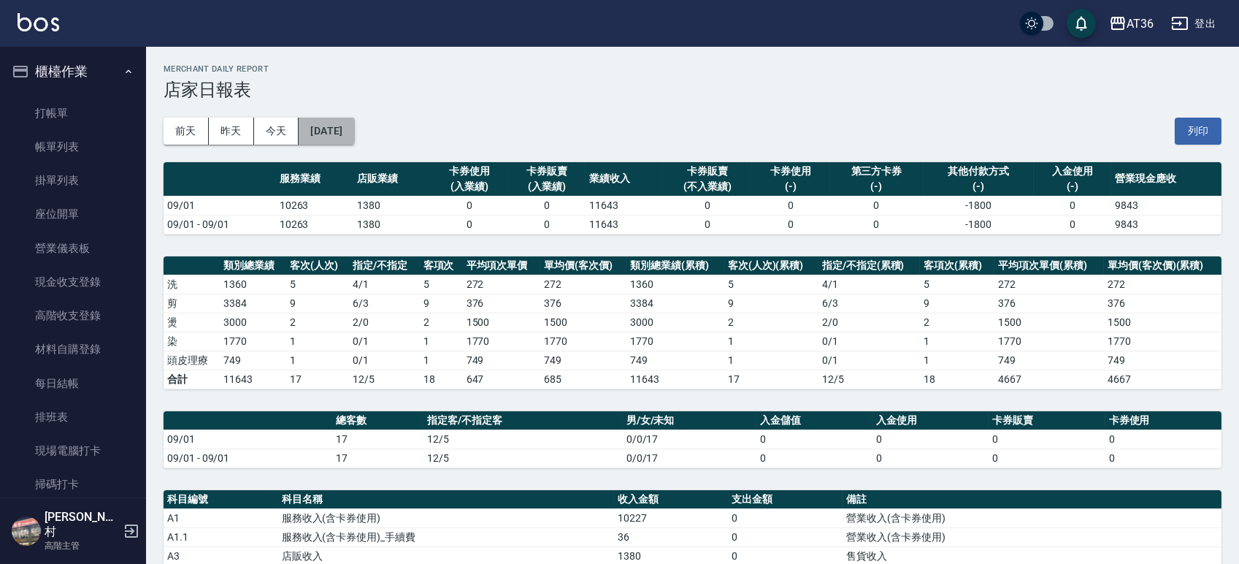
click at [351, 126] on button "[DATE]" at bounding box center [327, 131] width 56 height 27
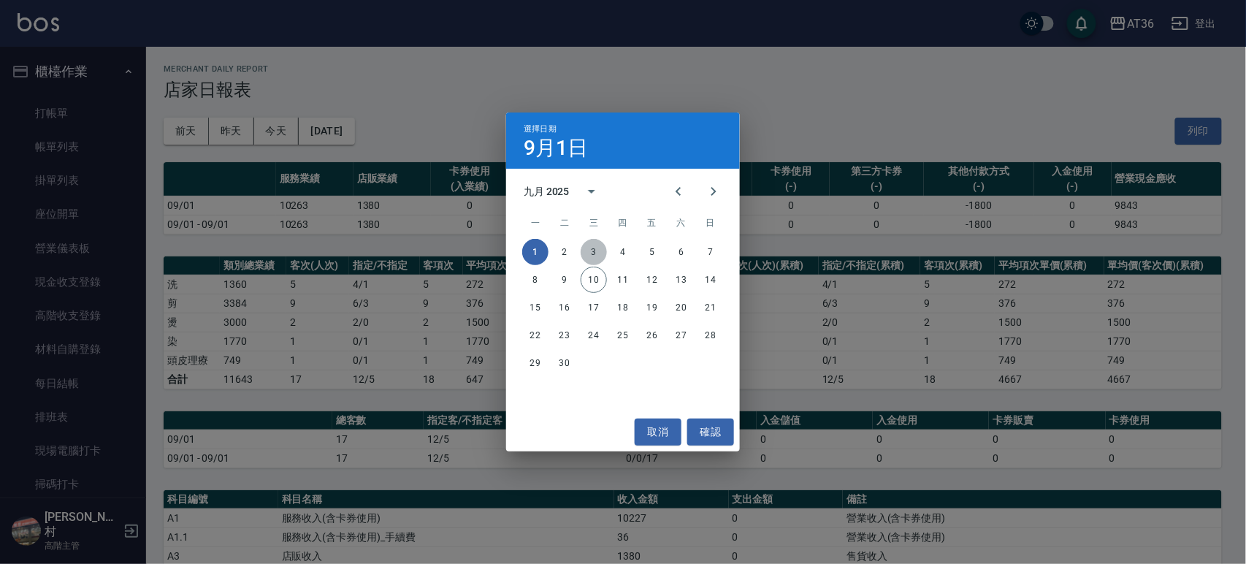
click at [599, 247] on button "3" at bounding box center [594, 252] width 26 height 26
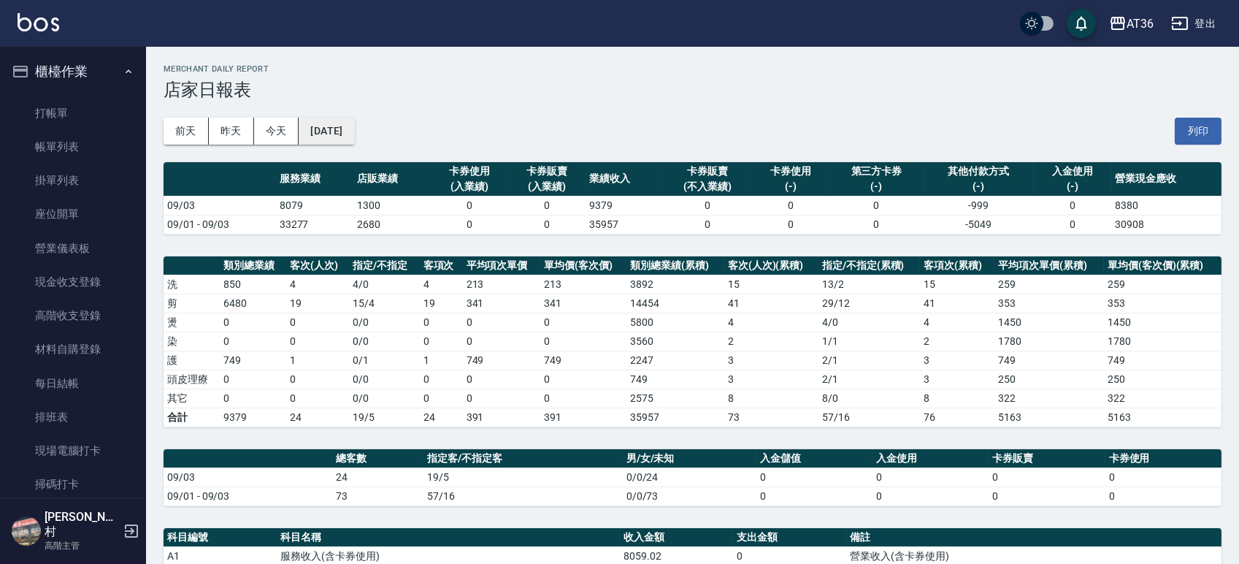
click at [336, 123] on button "[DATE]" at bounding box center [327, 131] width 56 height 27
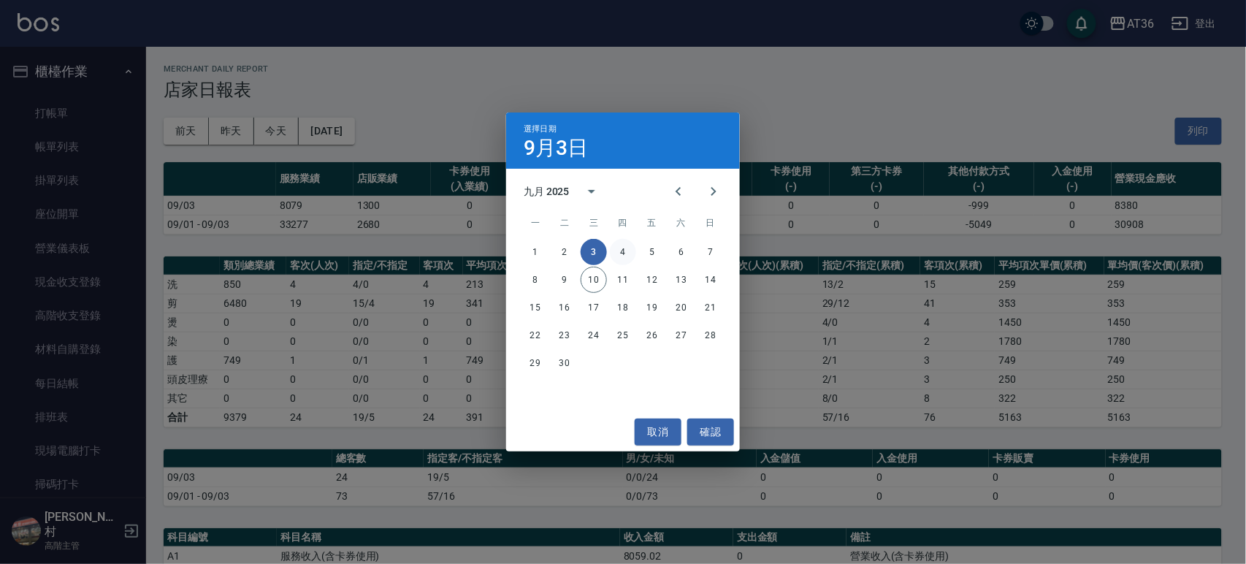
click at [622, 249] on button "4" at bounding box center [623, 252] width 26 height 26
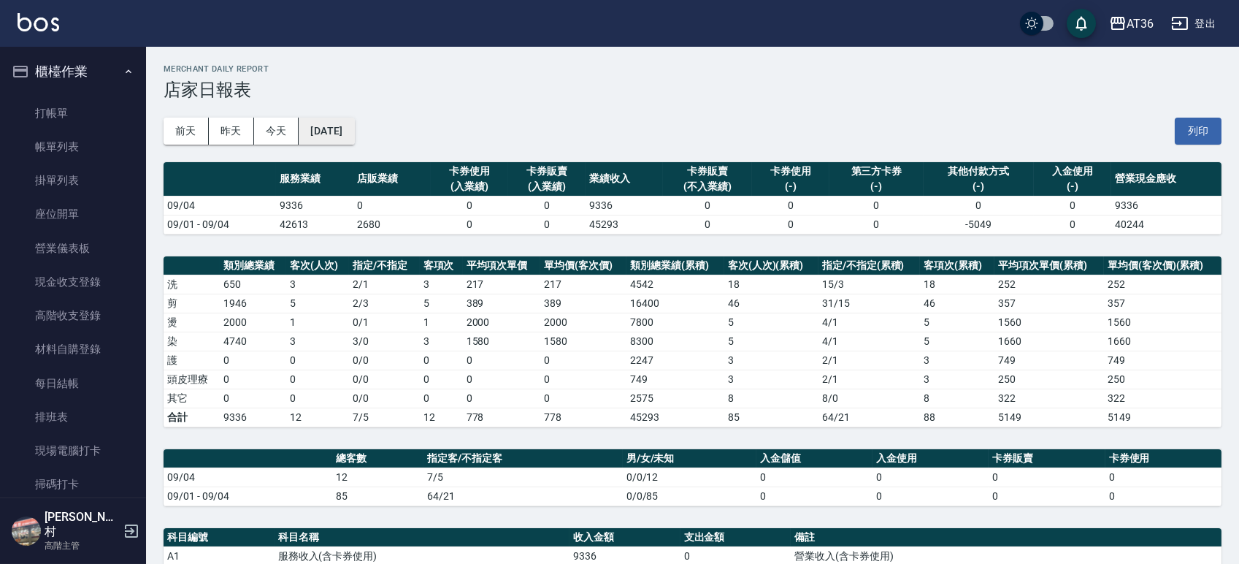
click at [346, 136] on button "[DATE]" at bounding box center [327, 131] width 56 height 27
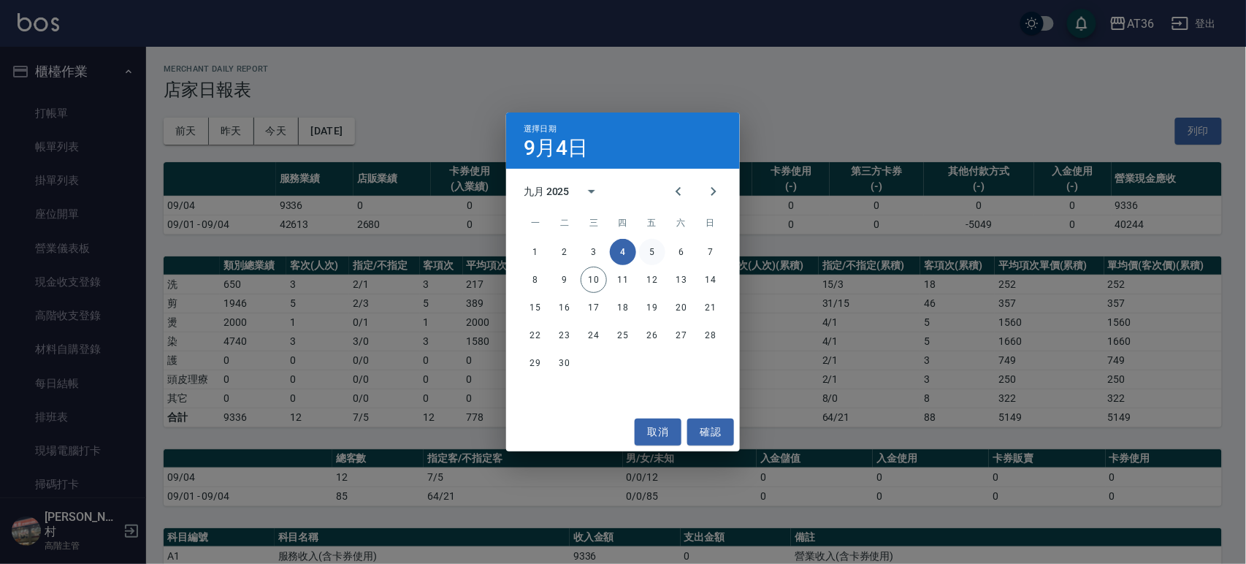
click at [651, 256] on button "5" at bounding box center [652, 252] width 26 height 26
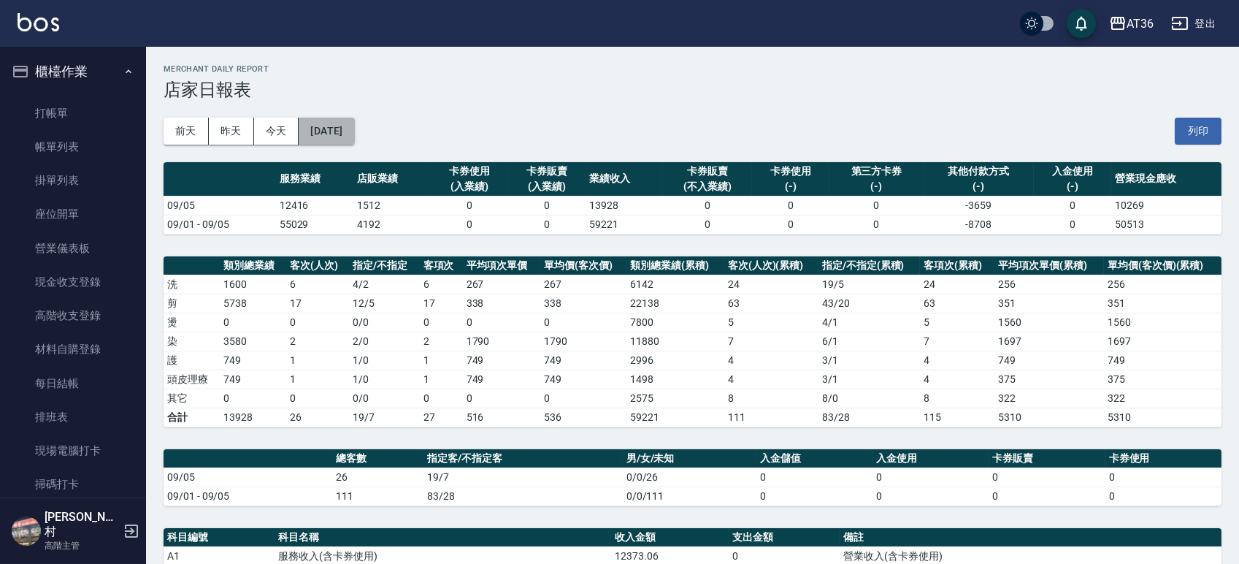
click at [343, 143] on button "[DATE]" at bounding box center [327, 131] width 56 height 27
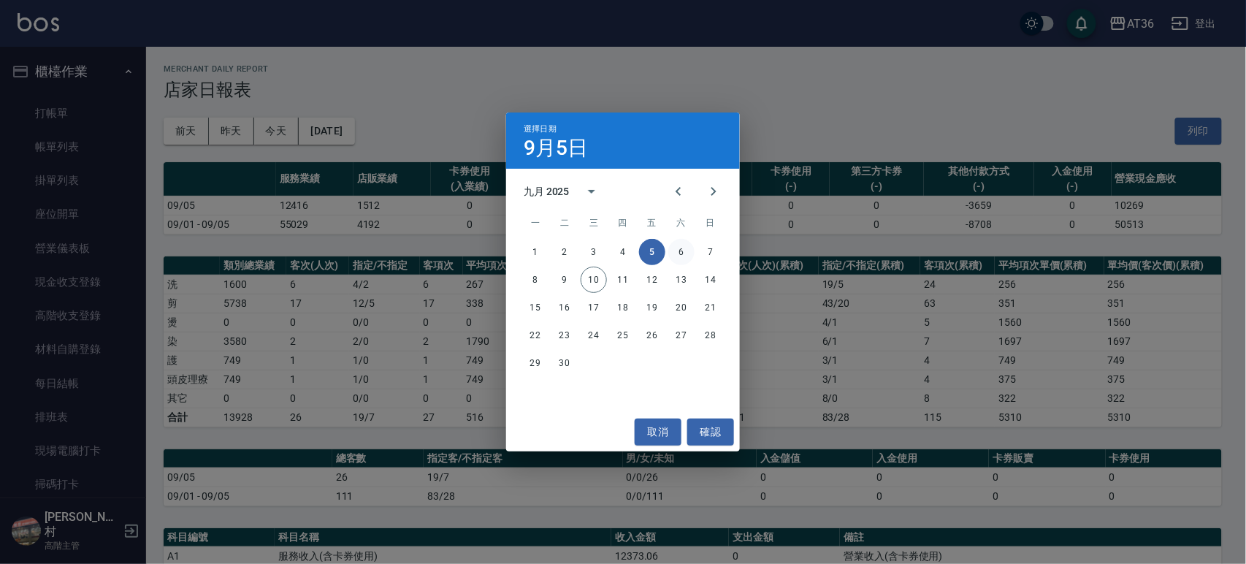
click at [669, 254] on button "6" at bounding box center [681, 252] width 26 height 26
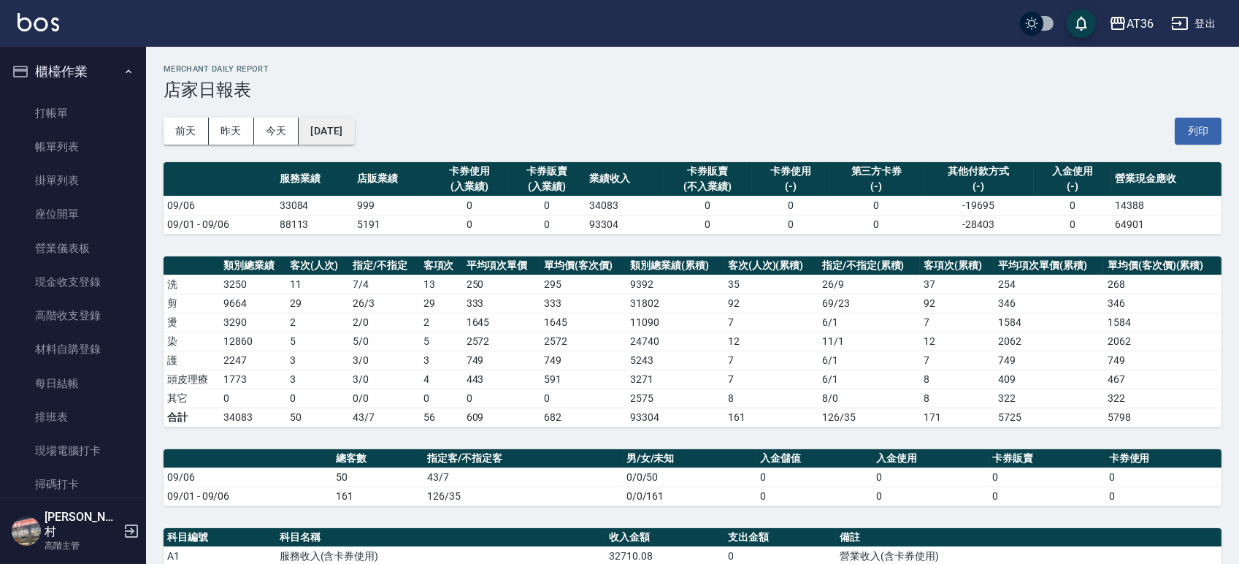
click at [354, 131] on button "[DATE]" at bounding box center [327, 131] width 56 height 27
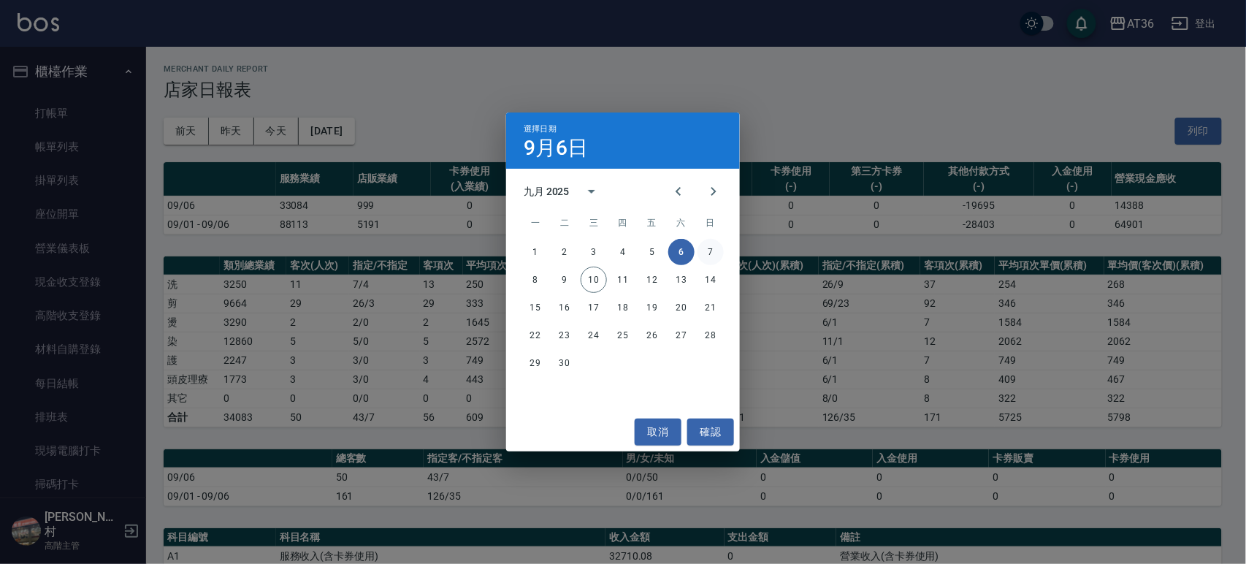
click at [704, 248] on button "7" at bounding box center [710, 252] width 26 height 26
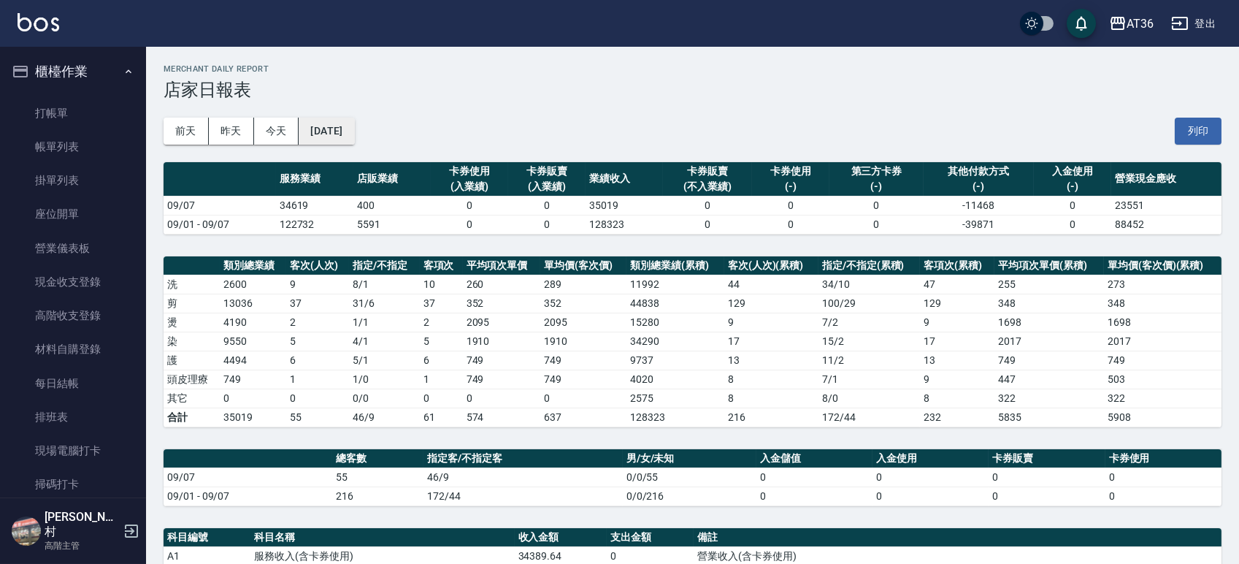
click at [354, 126] on button "[DATE]" at bounding box center [327, 131] width 56 height 27
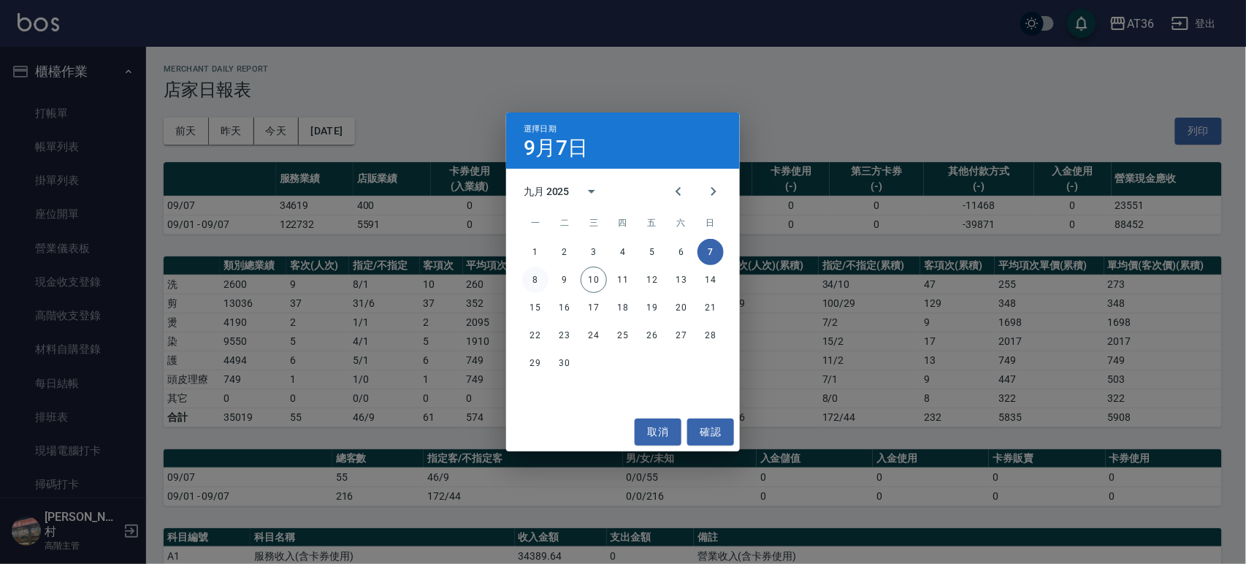
click at [529, 281] on button "8" at bounding box center [535, 280] width 26 height 26
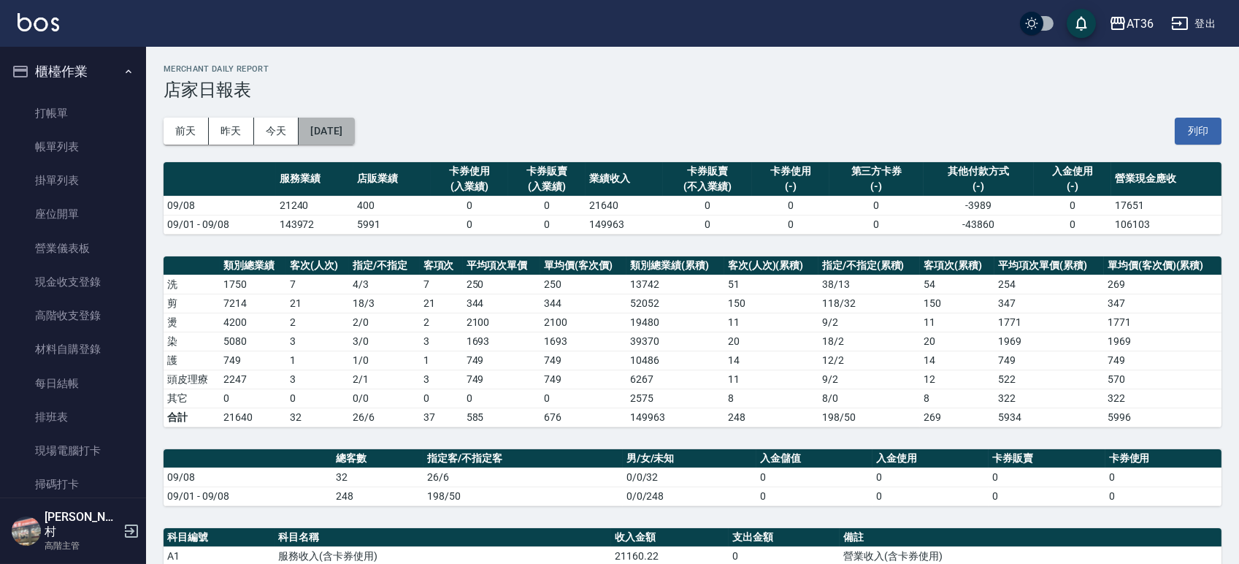
click at [354, 130] on button "[DATE]" at bounding box center [327, 131] width 56 height 27
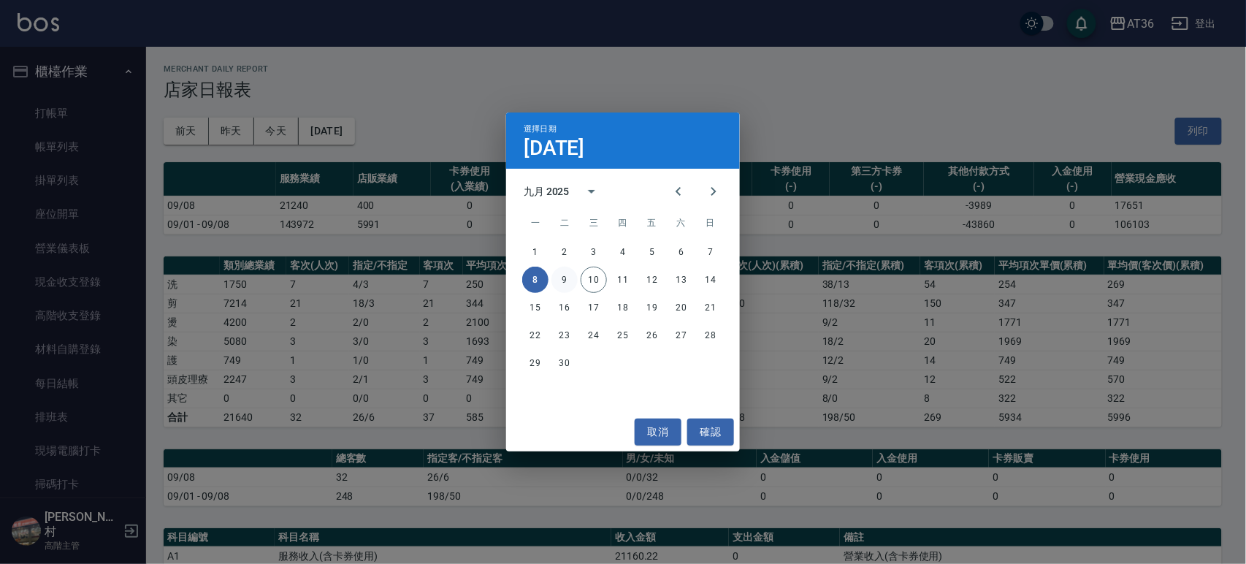
click at [569, 277] on button "9" at bounding box center [564, 280] width 26 height 26
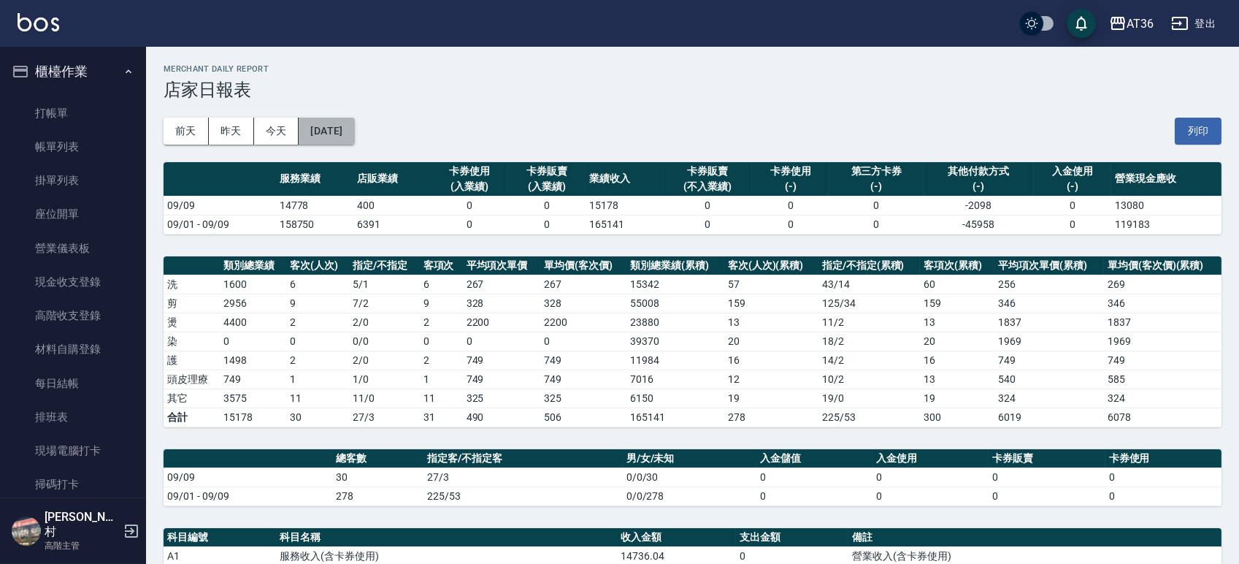
click at [343, 139] on button "[DATE]" at bounding box center [327, 131] width 56 height 27
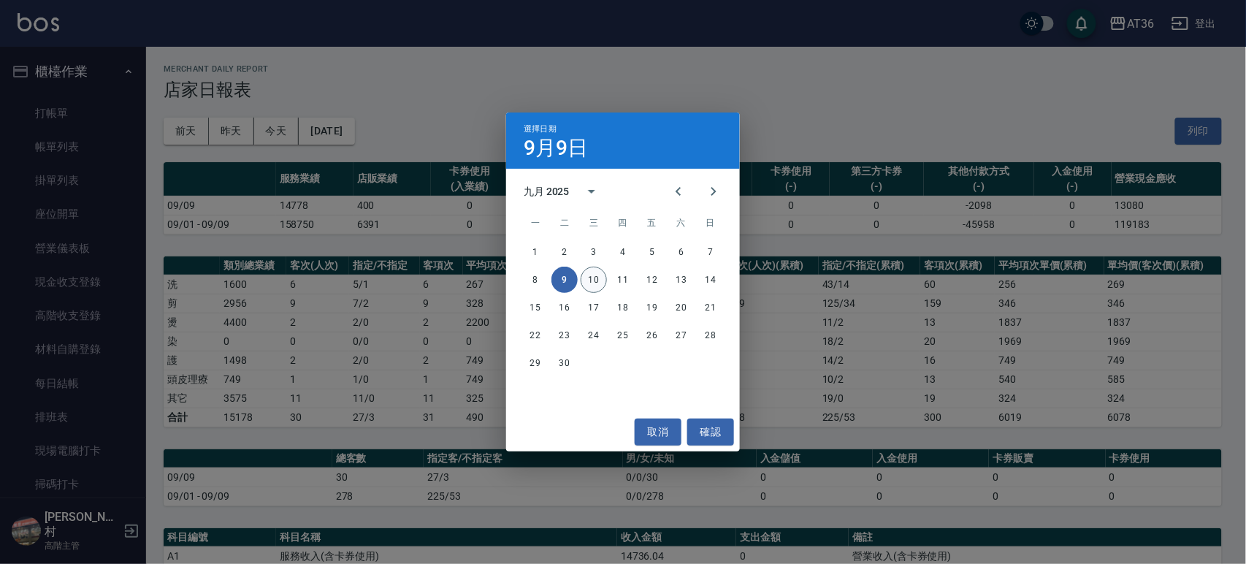
click at [590, 278] on button "10" at bounding box center [594, 280] width 26 height 26
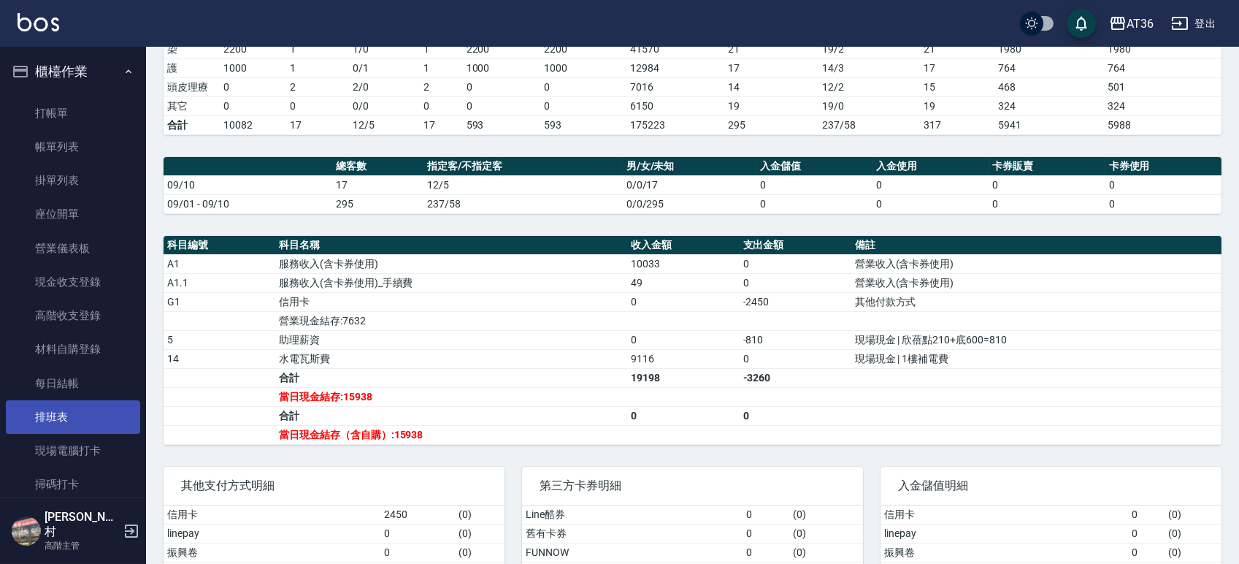
scroll to position [389, 0]
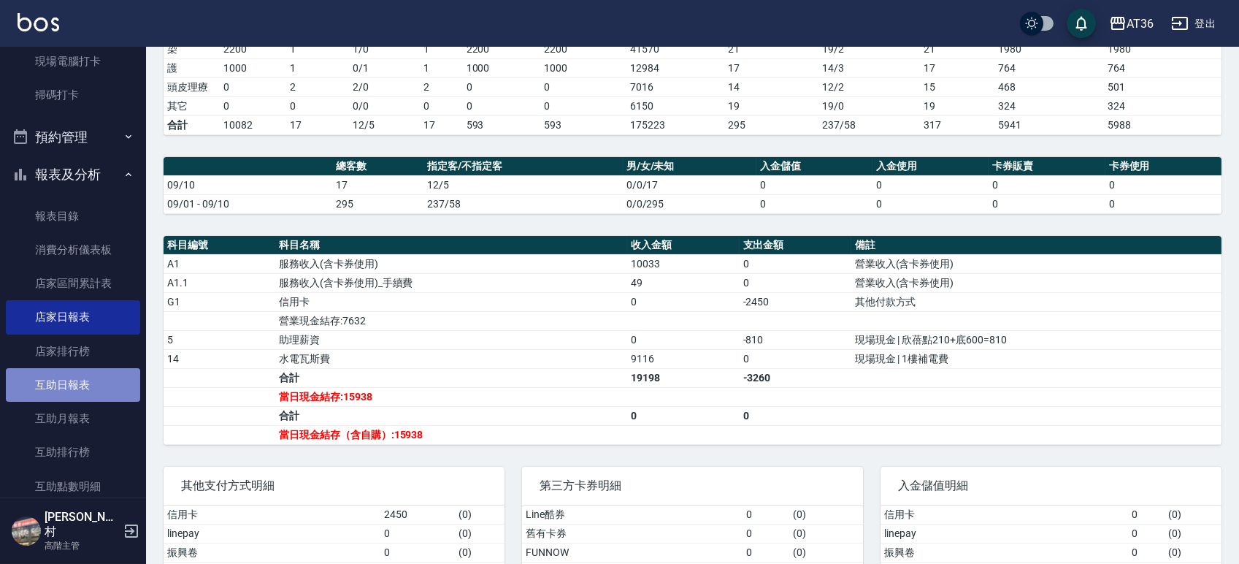
click at [73, 380] on link "互助日報表" at bounding box center [73, 385] width 134 height 34
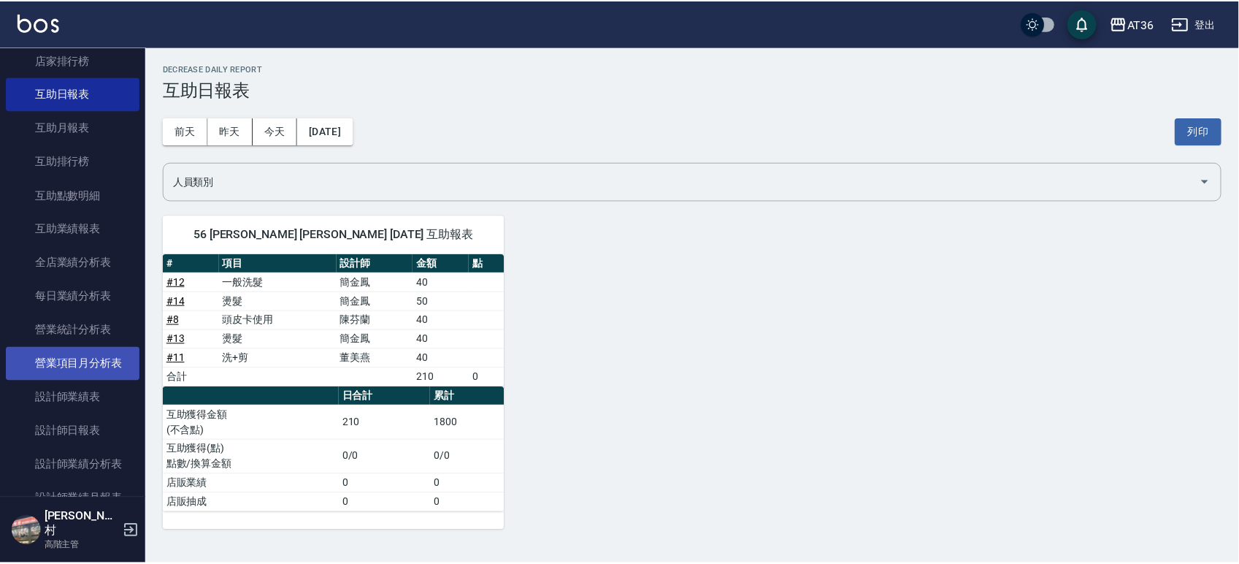
scroll to position [681, 0]
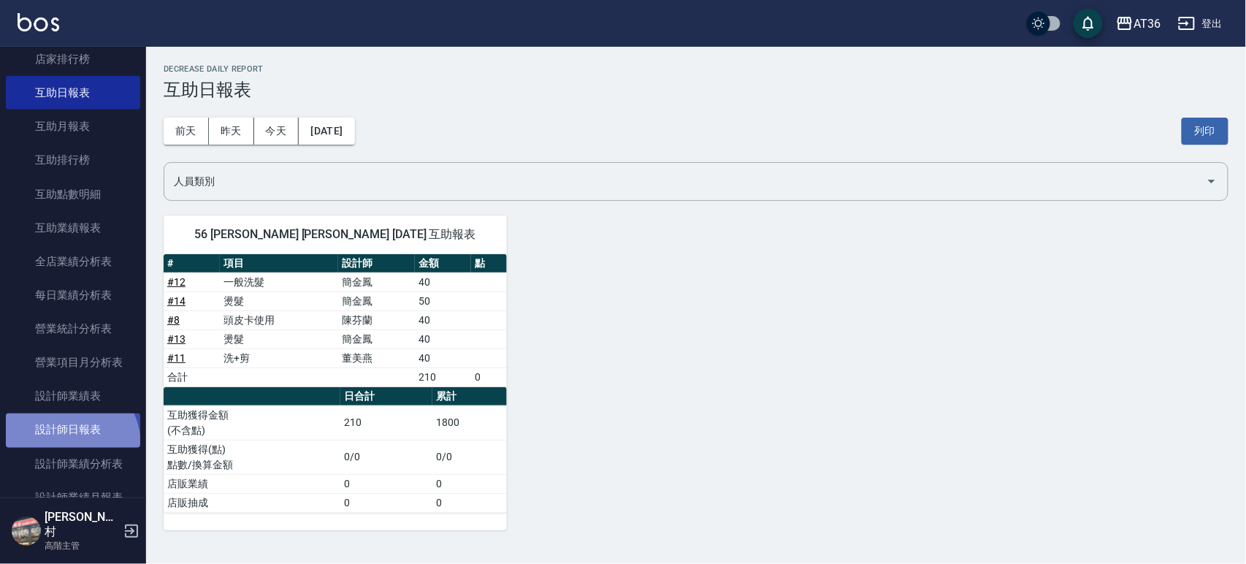
click at [61, 445] on link "設計師日報表" at bounding box center [73, 430] width 134 height 34
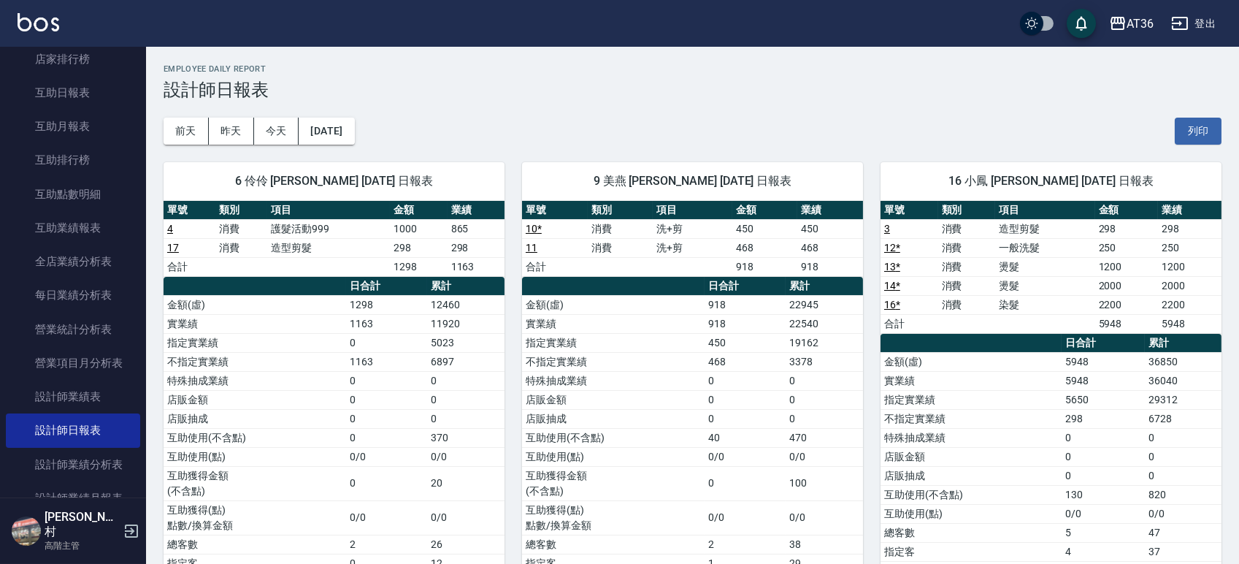
drag, startPoint x: 1202, startPoint y: 127, endPoint x: 1061, endPoint y: 513, distance: 411.2
click at [1202, 126] on button "列印" at bounding box center [1198, 131] width 47 height 27
click at [632, 139] on div "[DATE] [DATE] [DATE] [DATE] 列印" at bounding box center [693, 131] width 1058 height 62
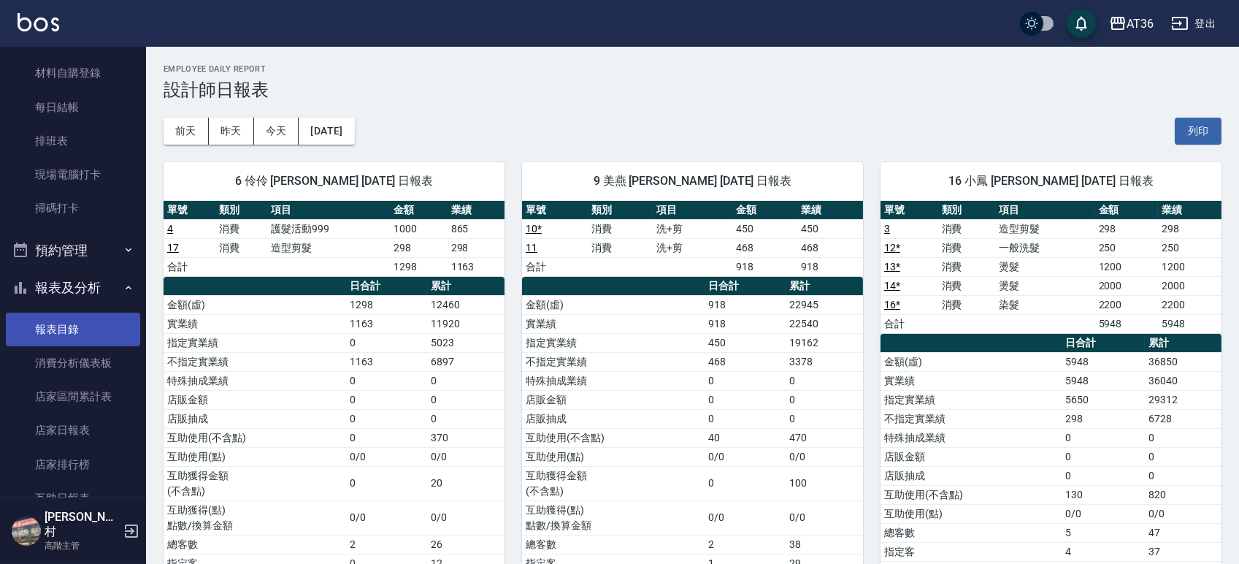
scroll to position [292, 0]
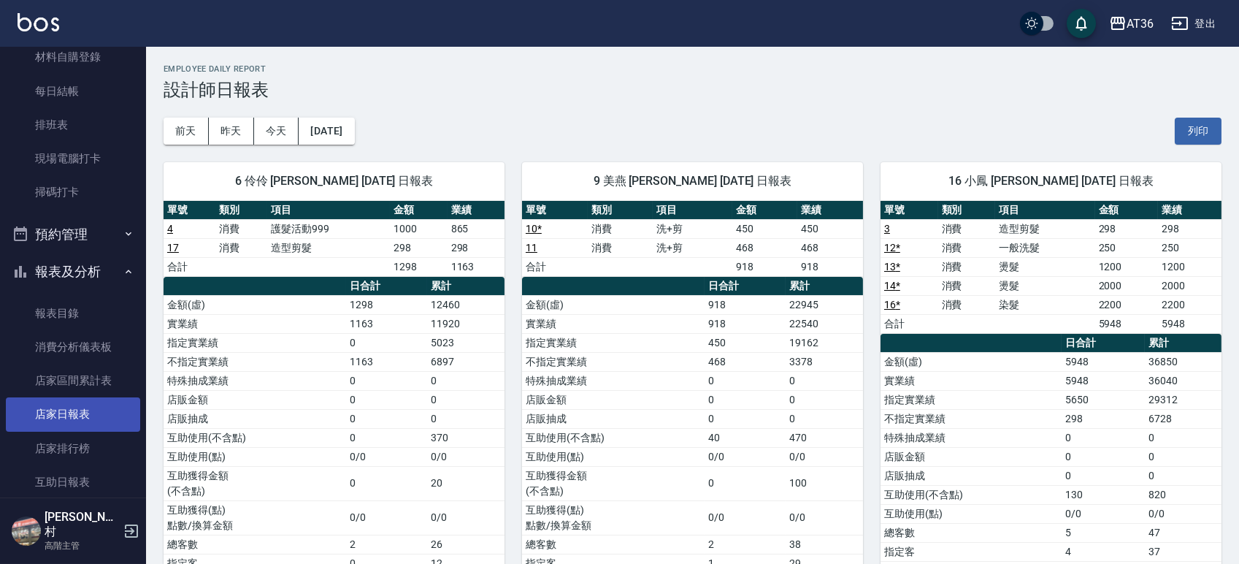
click at [64, 408] on link "店家日報表" at bounding box center [73, 414] width 134 height 34
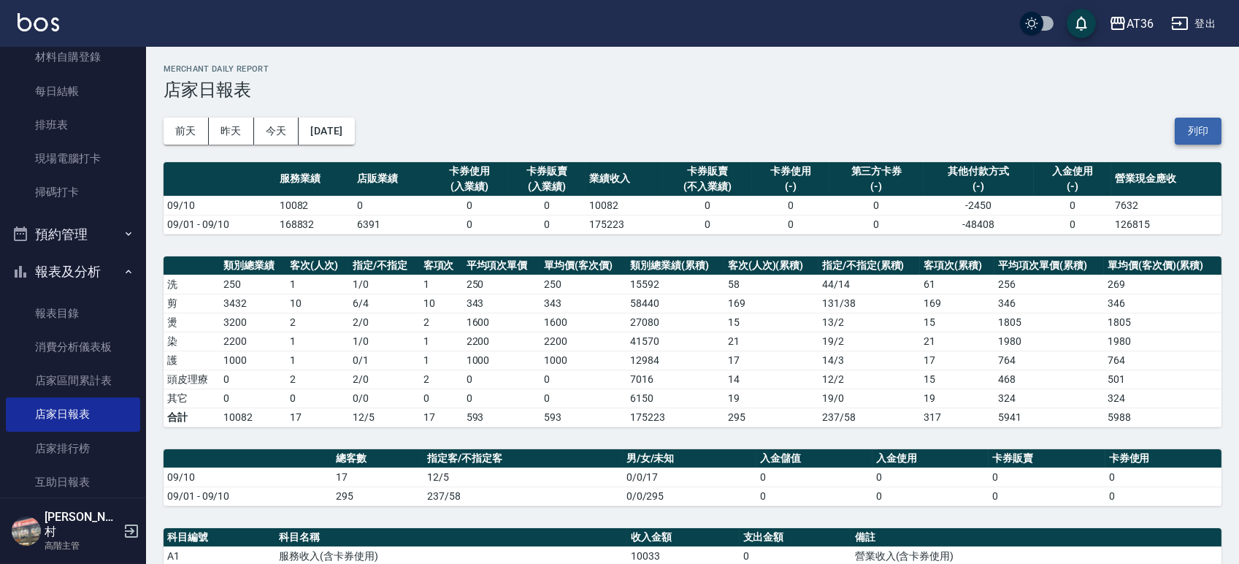
click at [1197, 125] on button "列印" at bounding box center [1198, 131] width 47 height 27
